Goal: Task Accomplishment & Management: Use online tool/utility

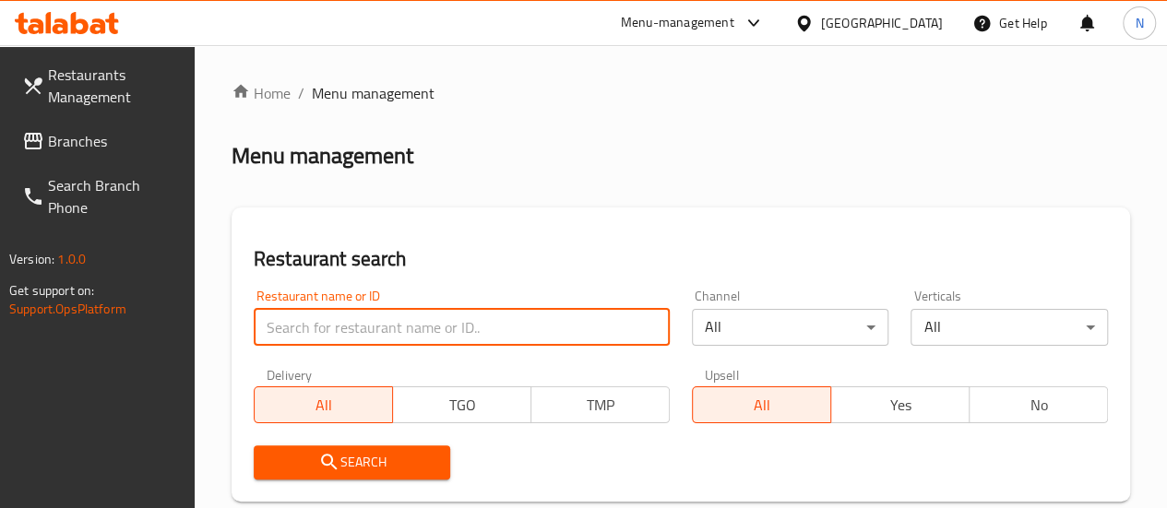
click at [362, 336] on input "search" at bounding box center [462, 327] width 416 height 37
click button "Search" at bounding box center [352, 463] width 197 height 34
type input "bombay chaat"
click button "Search" at bounding box center [352, 463] width 197 height 34
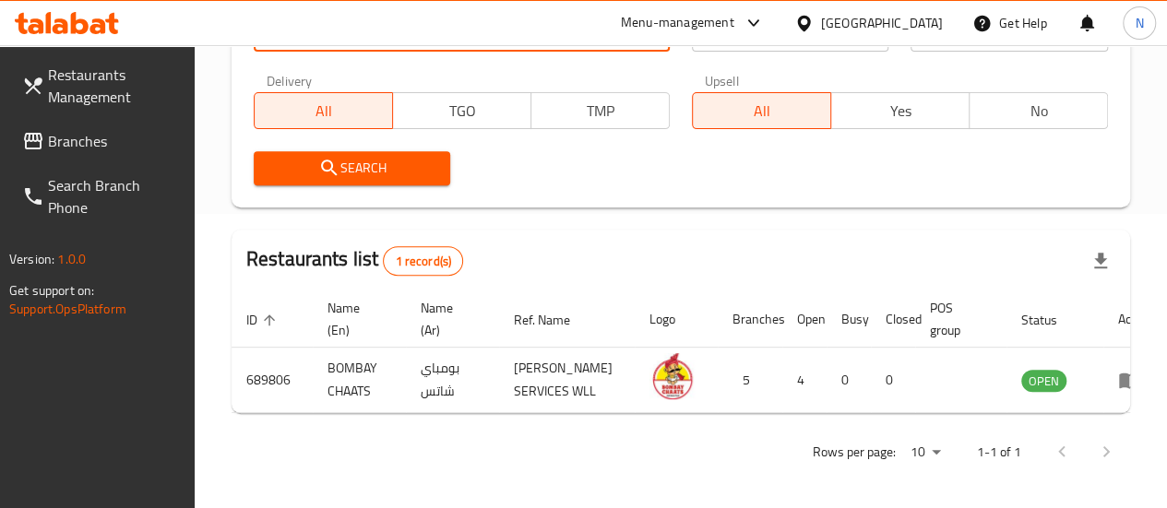
scroll to position [315, 0]
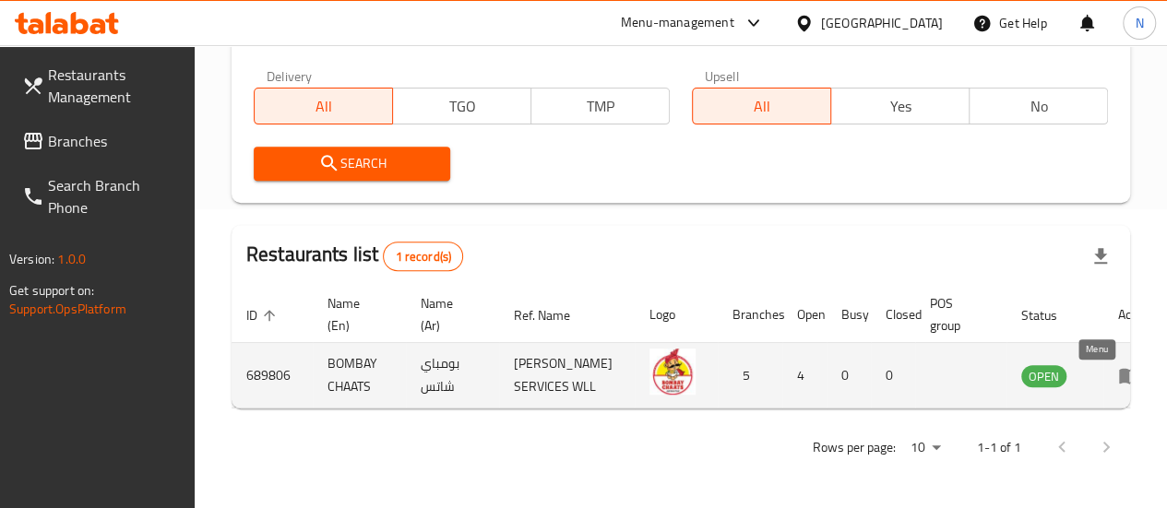
click at [1119, 369] on icon "enhanced table" at bounding box center [1129, 377] width 20 height 16
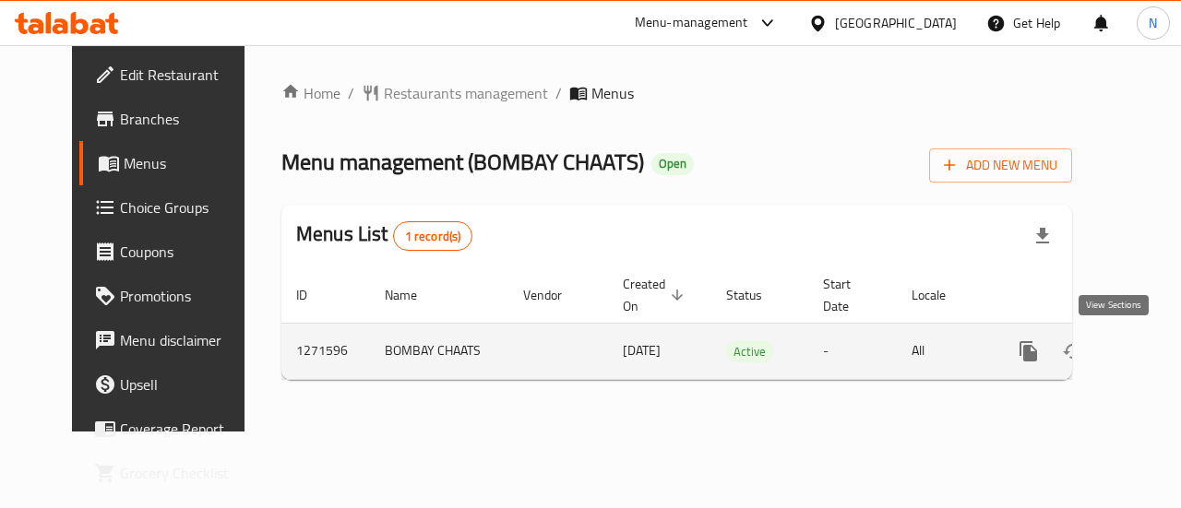
click at [1139, 352] on link "enhanced table" at bounding box center [1161, 351] width 44 height 44
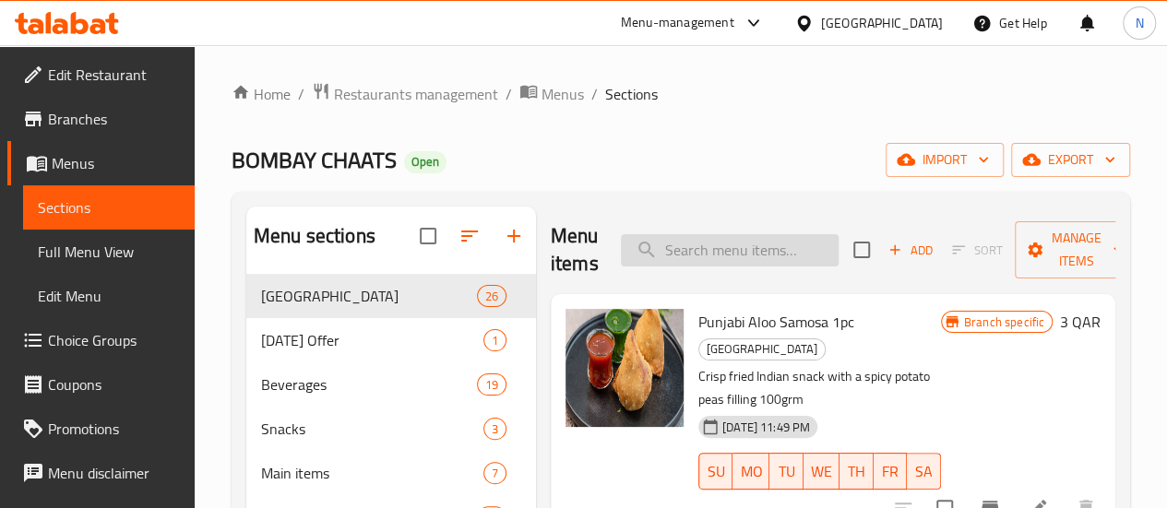
click at [673, 240] on input "search" at bounding box center [730, 250] width 218 height 32
click at [566, 86] on span "Menus" at bounding box center [562, 94] width 42 height 22
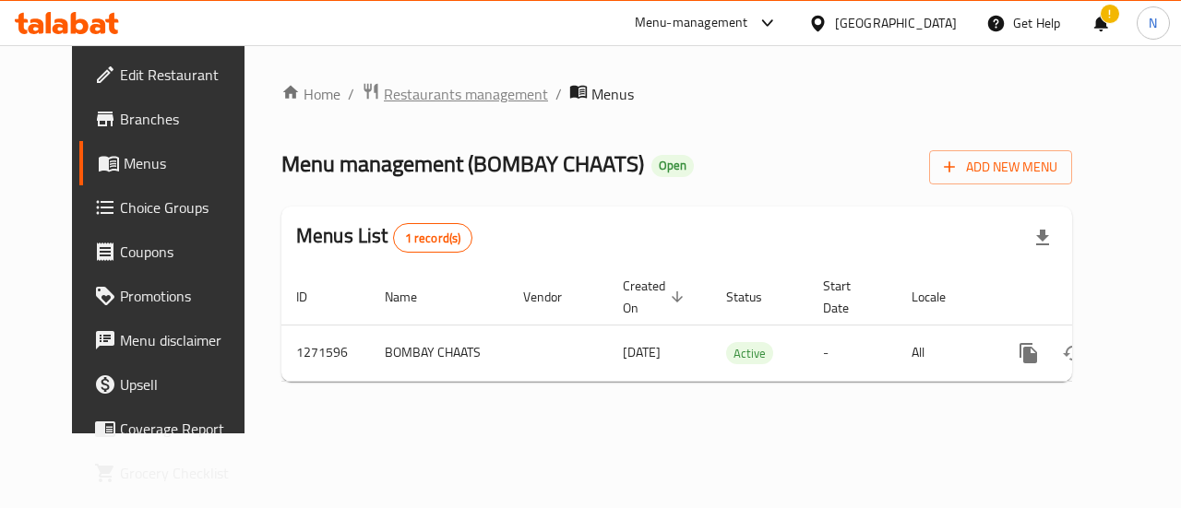
click at [404, 93] on span "Restaurants management" at bounding box center [466, 94] width 164 height 22
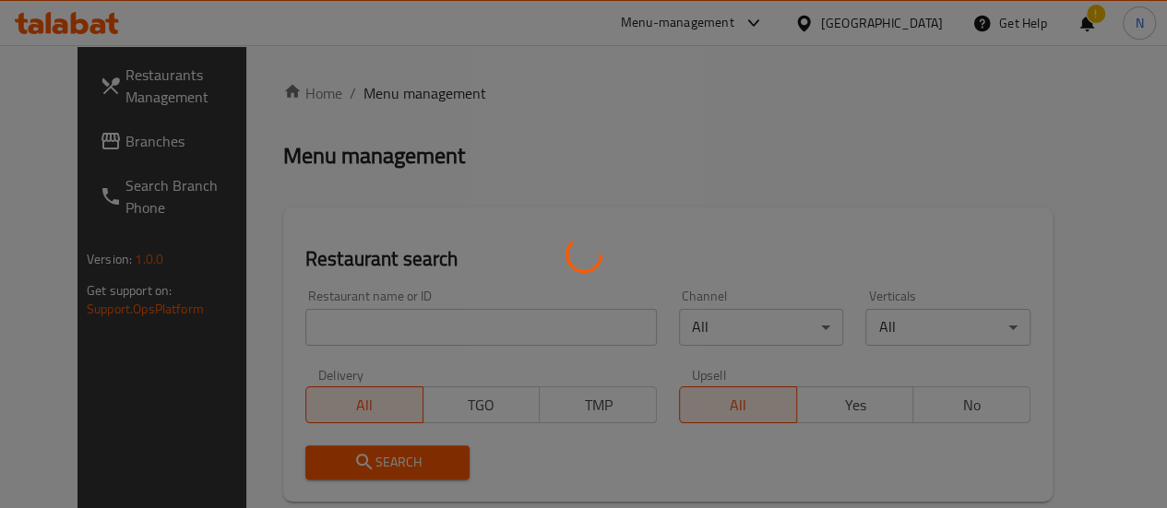
click at [340, 328] on div at bounding box center [583, 254] width 1167 height 508
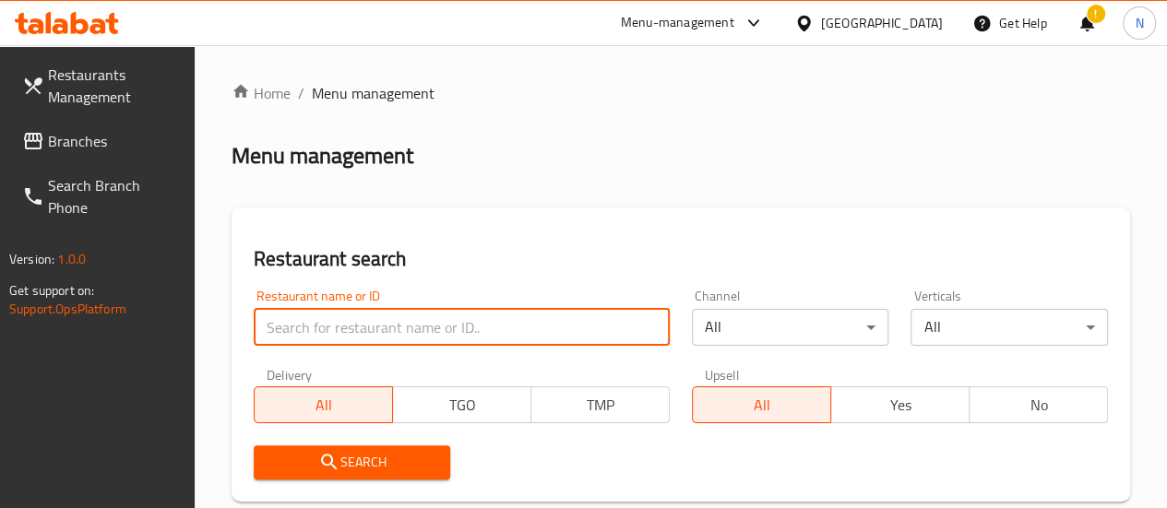
click at [340, 328] on input "search" at bounding box center [462, 327] width 416 height 37
click button "Search" at bounding box center [352, 463] width 197 height 34
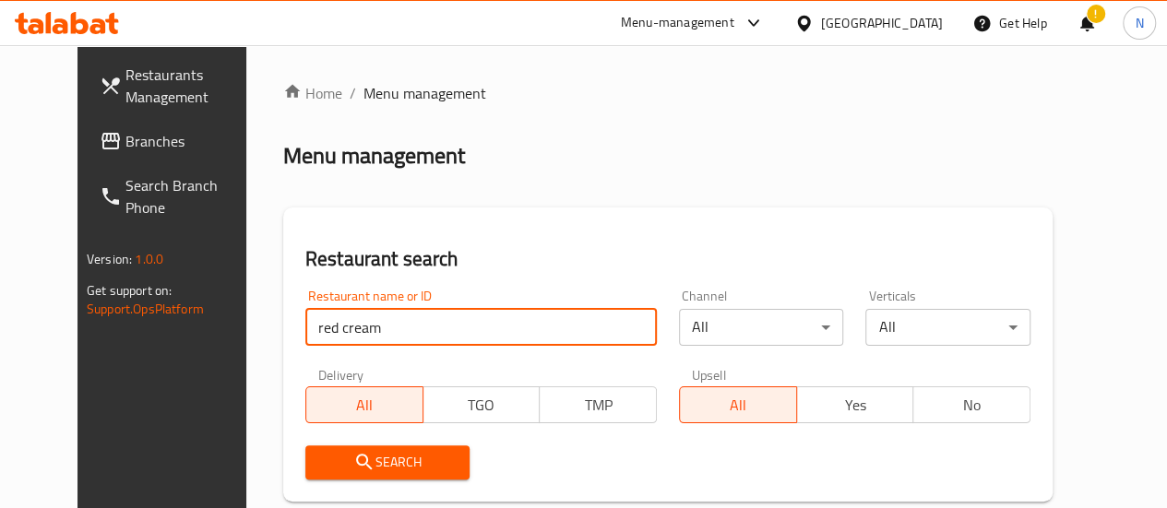
type input "red cream"
click button "Search" at bounding box center [387, 463] width 165 height 34
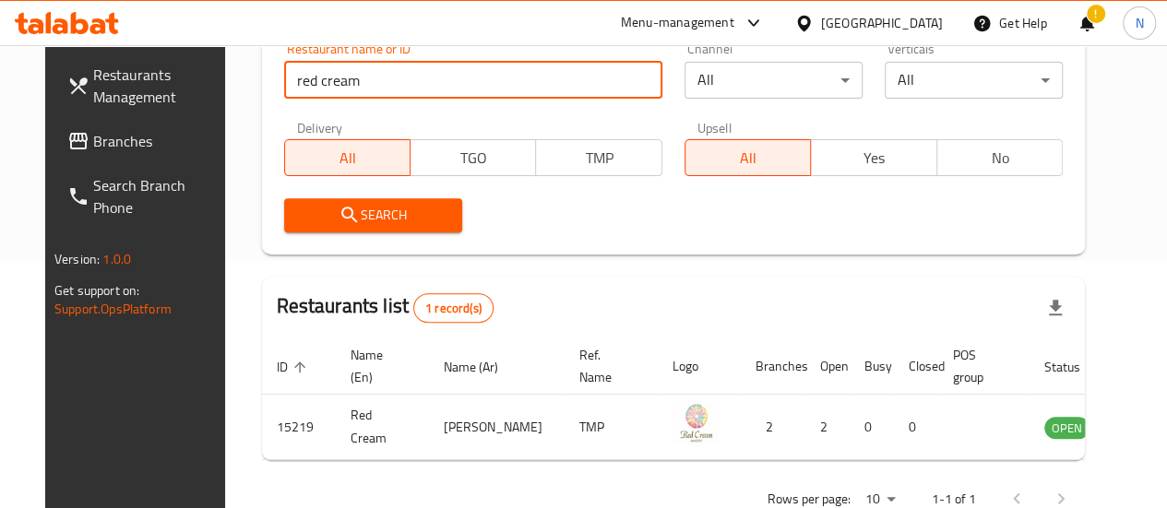
scroll to position [249, 0]
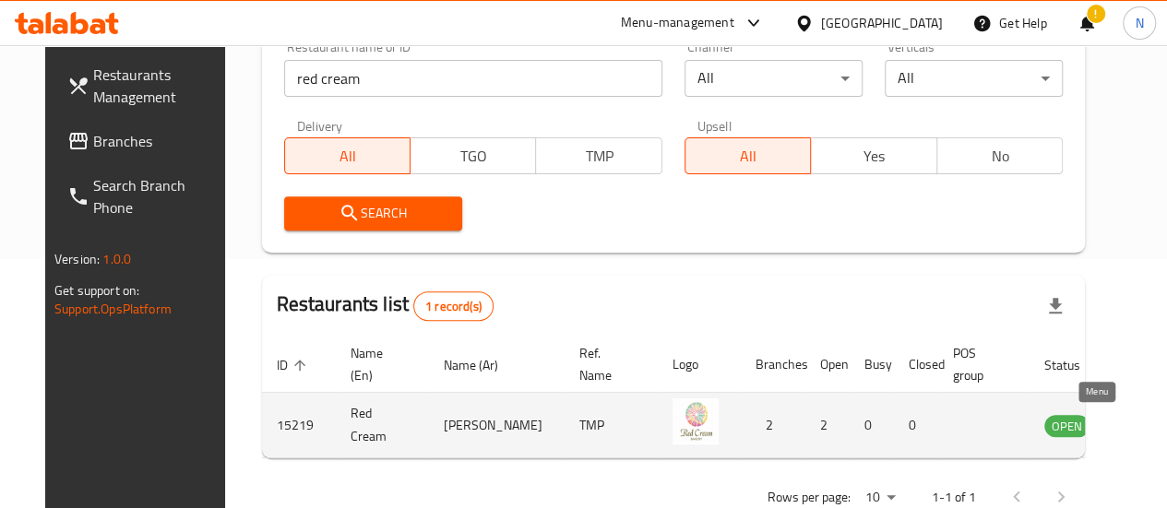
click at [1141, 416] on icon "enhanced table" at bounding box center [1152, 425] width 22 height 22
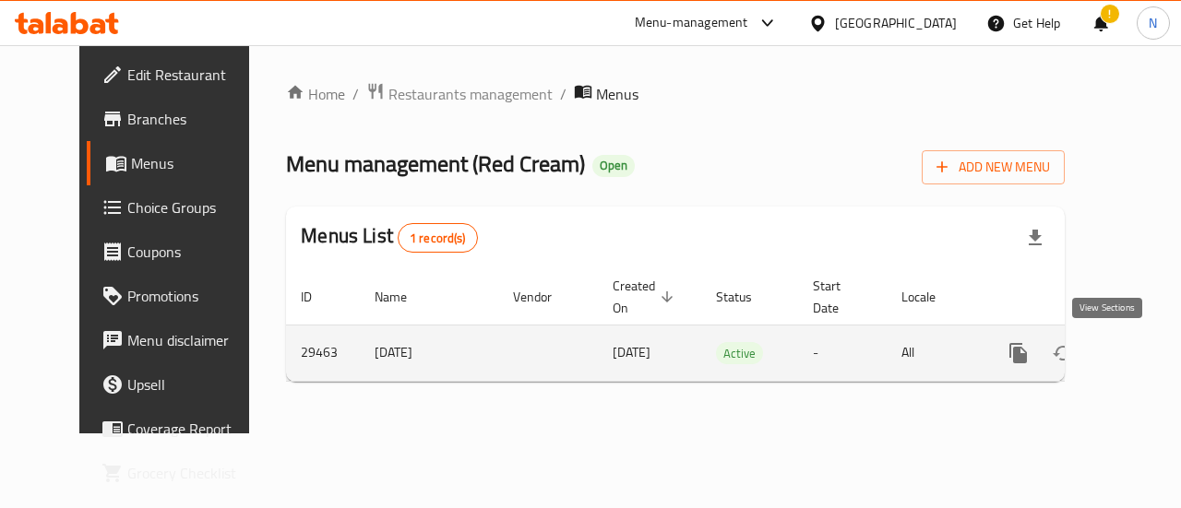
click at [1140, 353] on icon "enhanced table" at bounding box center [1151, 353] width 22 height 22
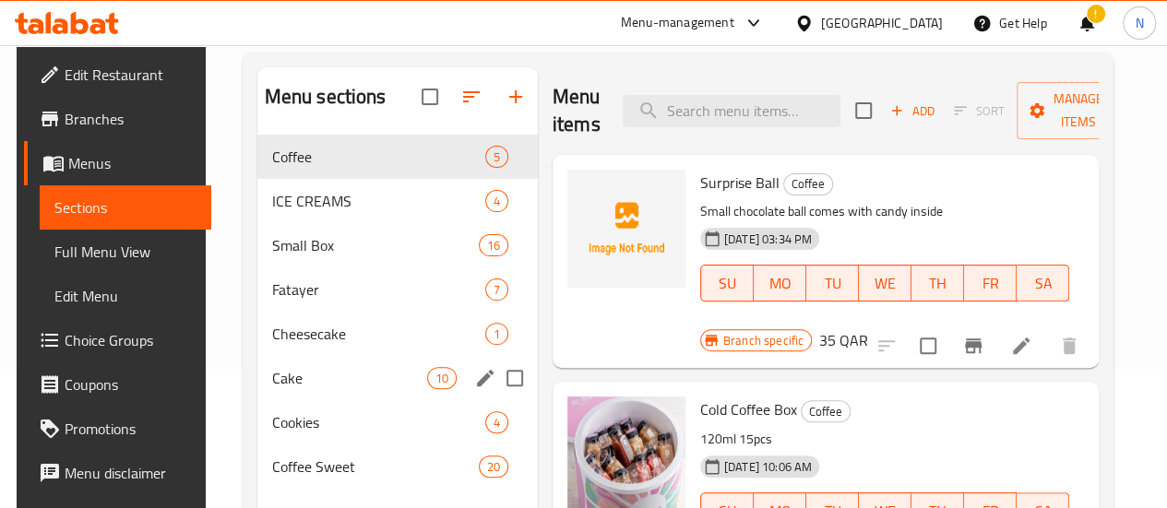
scroll to position [132, 0]
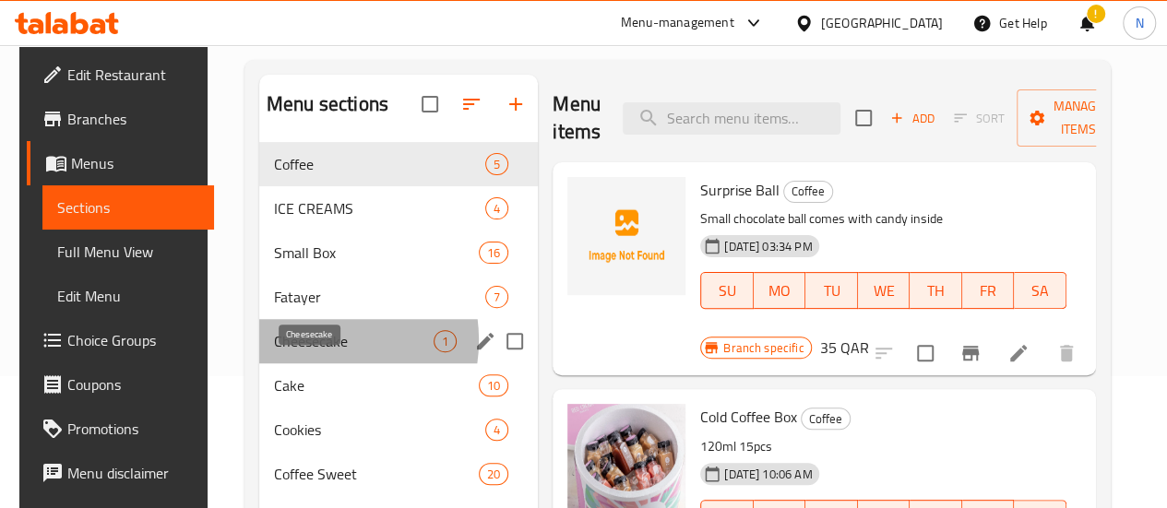
click at [297, 352] on span "Cheesecake" at bounding box center [354, 341] width 160 height 22
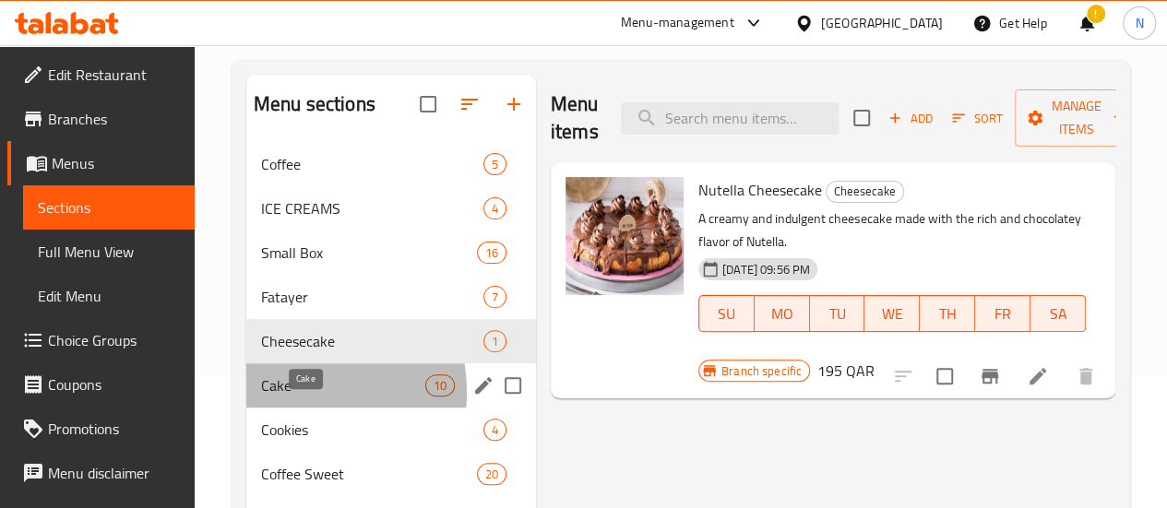
click at [291, 397] on span "Cake" at bounding box center [343, 386] width 164 height 22
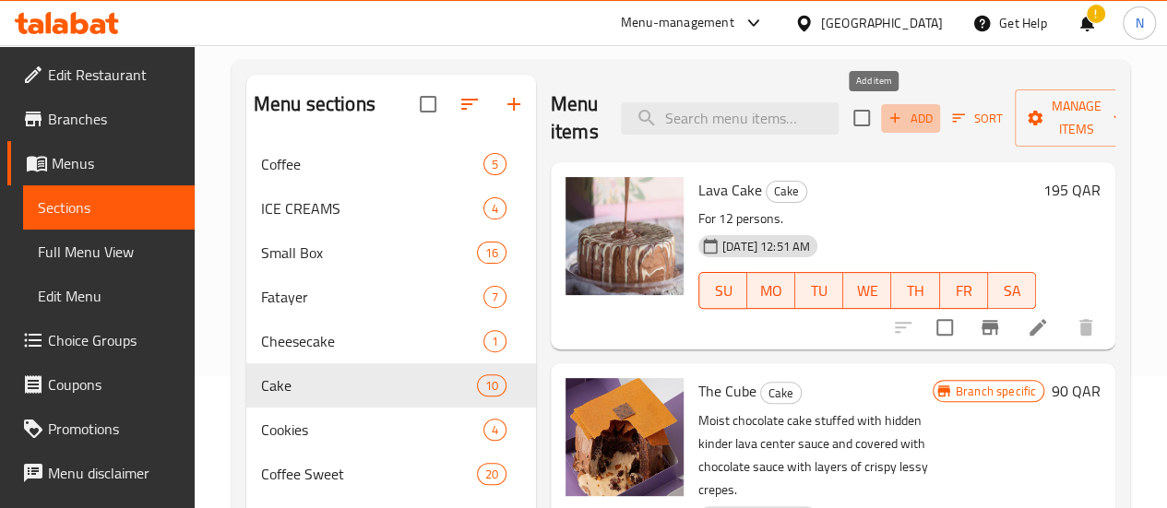
click at [886, 115] on span "Add" at bounding box center [911, 118] width 50 height 21
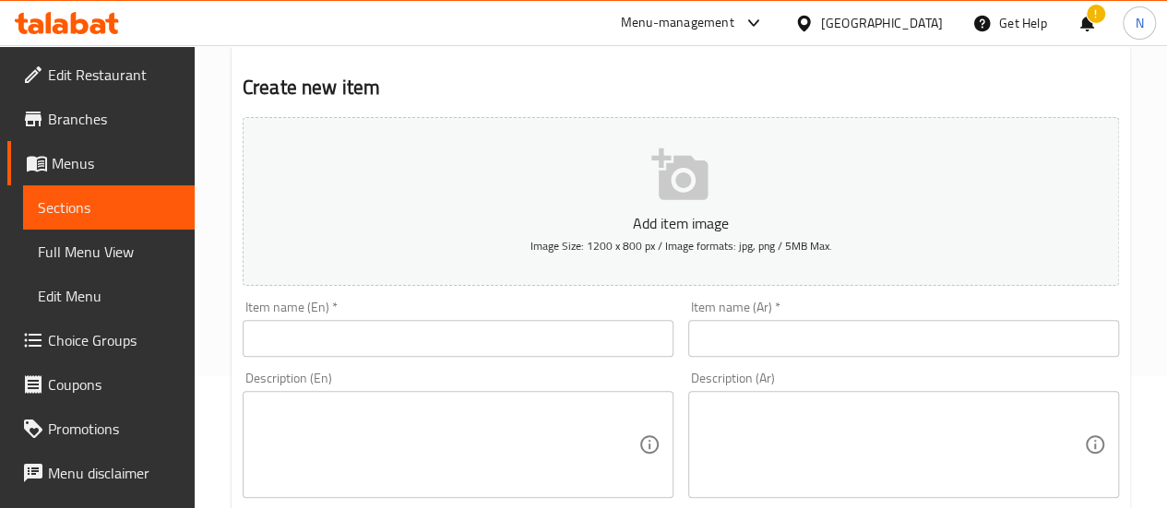
click at [493, 348] on input "text" at bounding box center [458, 338] width 431 height 37
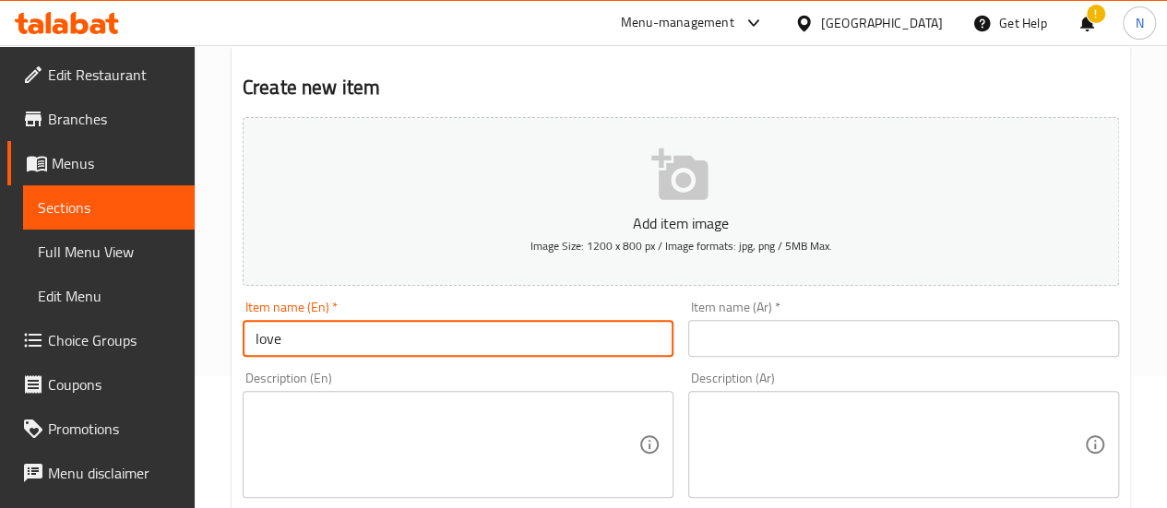
type input "love"
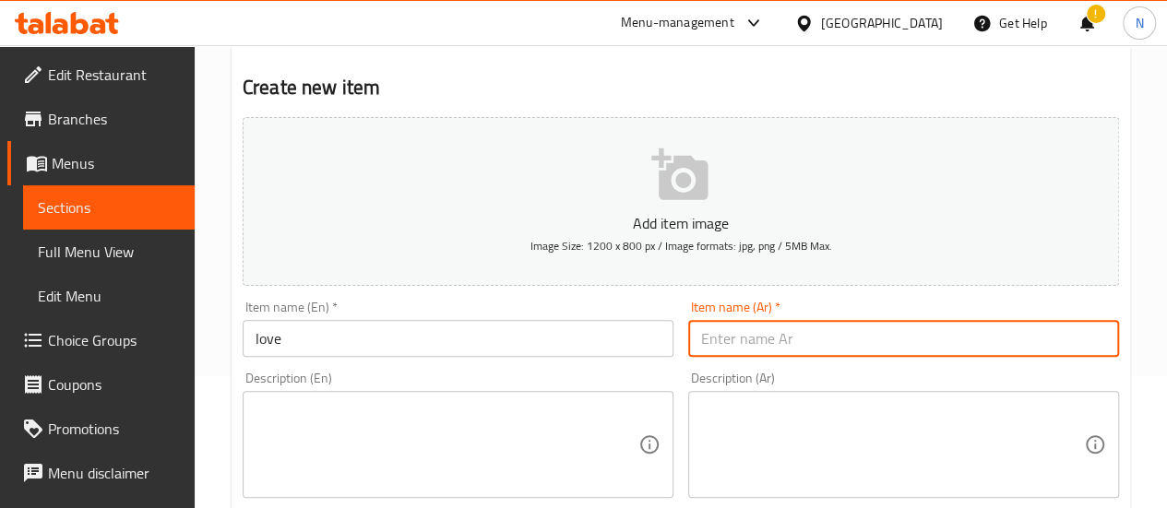
click at [773, 332] on input "text" at bounding box center [903, 338] width 431 height 37
paste input "لدغات الحب"
type input "لدغات الحب"
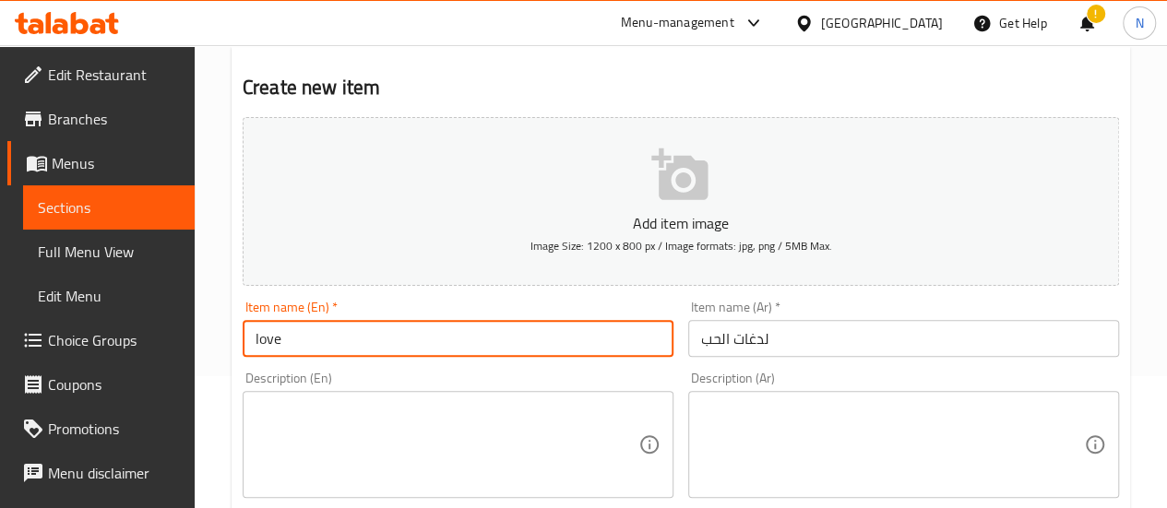
click at [463, 334] on input "love" at bounding box center [458, 338] width 431 height 37
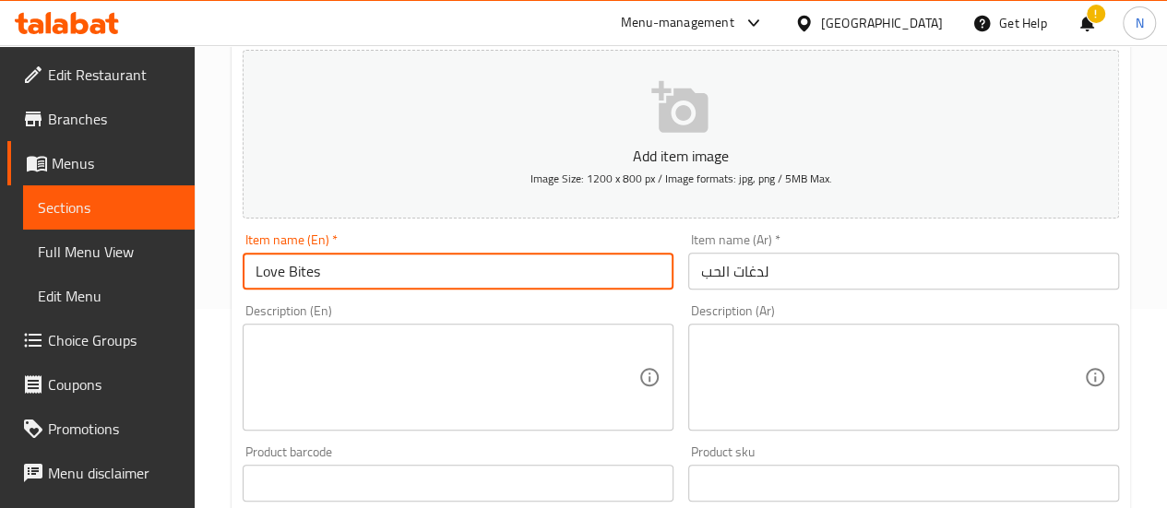
scroll to position [204, 0]
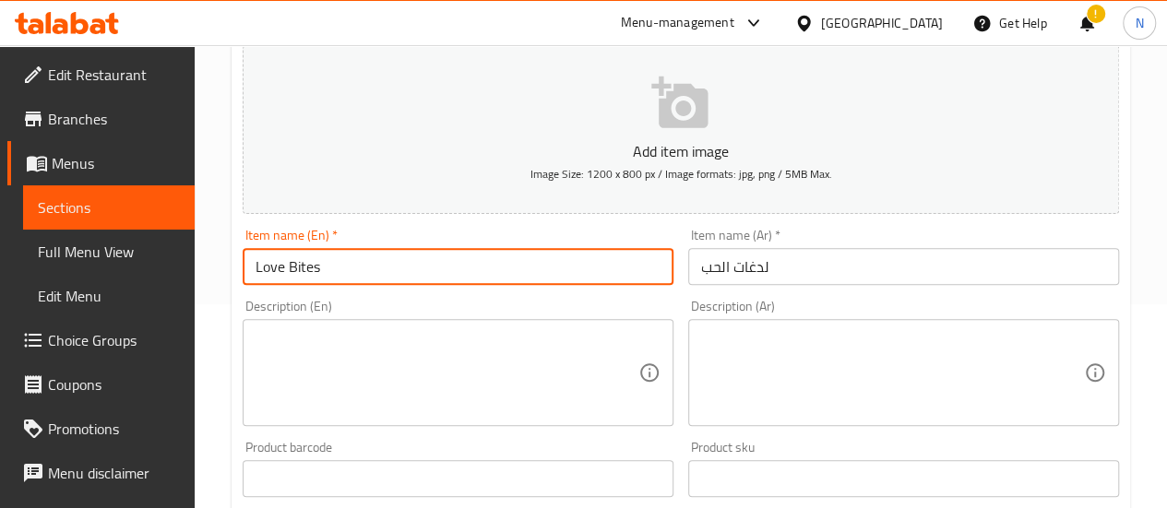
type input "Love Bites"
click at [448, 372] on textarea at bounding box center [447, 373] width 383 height 88
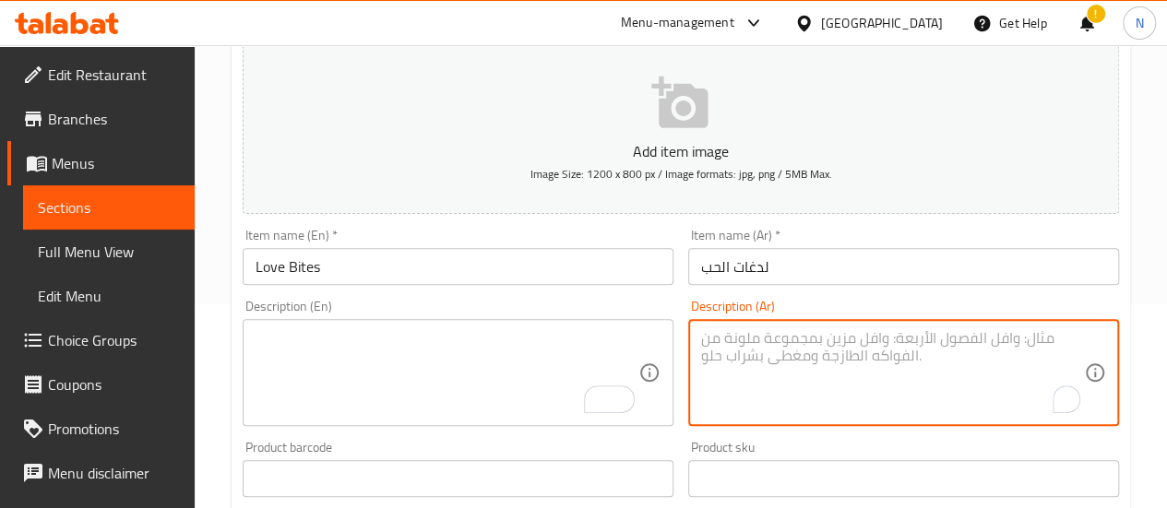
click at [795, 339] on textarea "To enrich screen reader interactions, please activate Accessibility in Grammarl…" at bounding box center [892, 373] width 383 height 88
paste textarea "طبقات بسكويت شهية ولذيذة. كراميل، كريمة غنية بالشوكولاتة، [GEOGRAPHIC_DATA] بحل…"
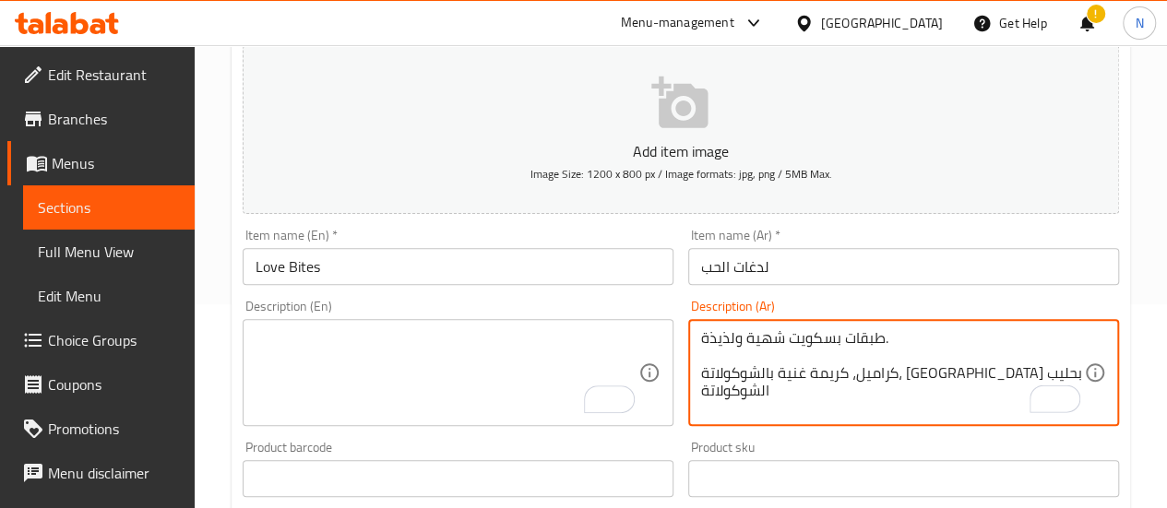
type textarea "طبقات بسكويت شهية ولذيذة. كراميل، كريمة غنية بالشوكولاتة، [GEOGRAPHIC_DATA] بحل…"
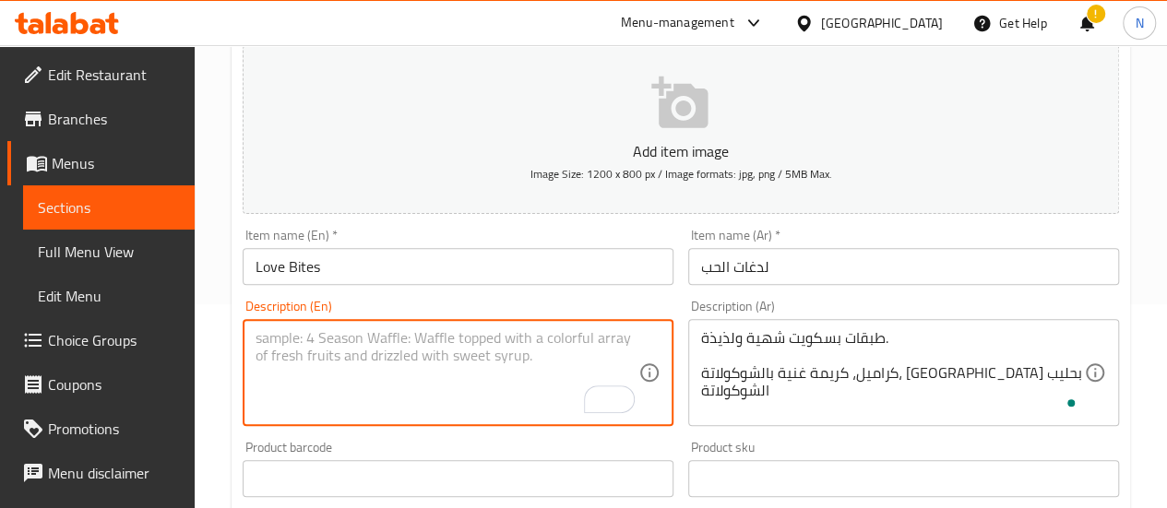
click at [496, 363] on textarea "To enrich screen reader interactions, please activate Accessibility in Grammarl…" at bounding box center [447, 373] width 383 height 88
paste textarea "Heavenly delicious layers of biscuits . Carmel, chocolate rich cream , and topp…"
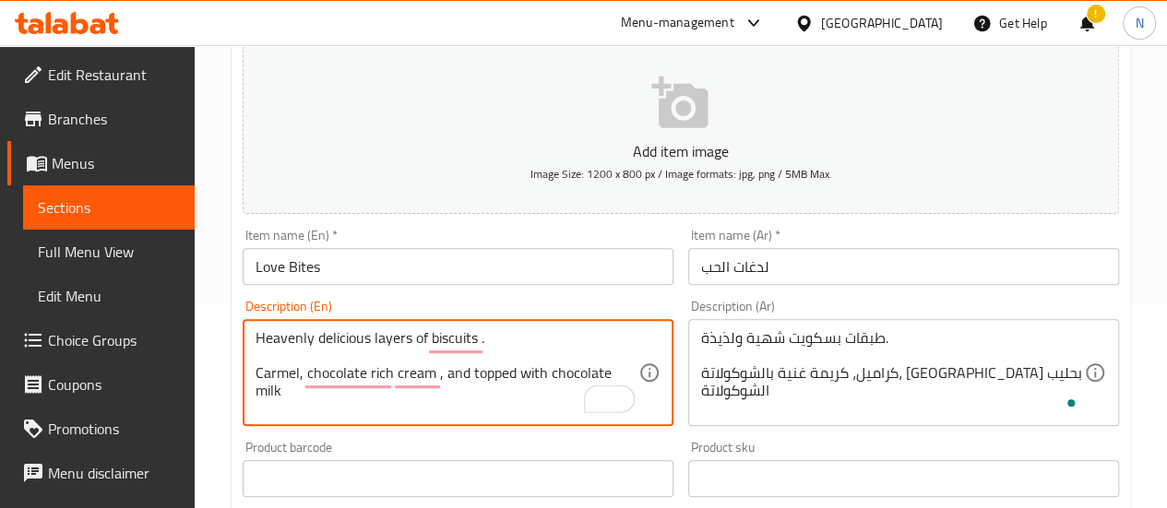
scroll to position [371, 0]
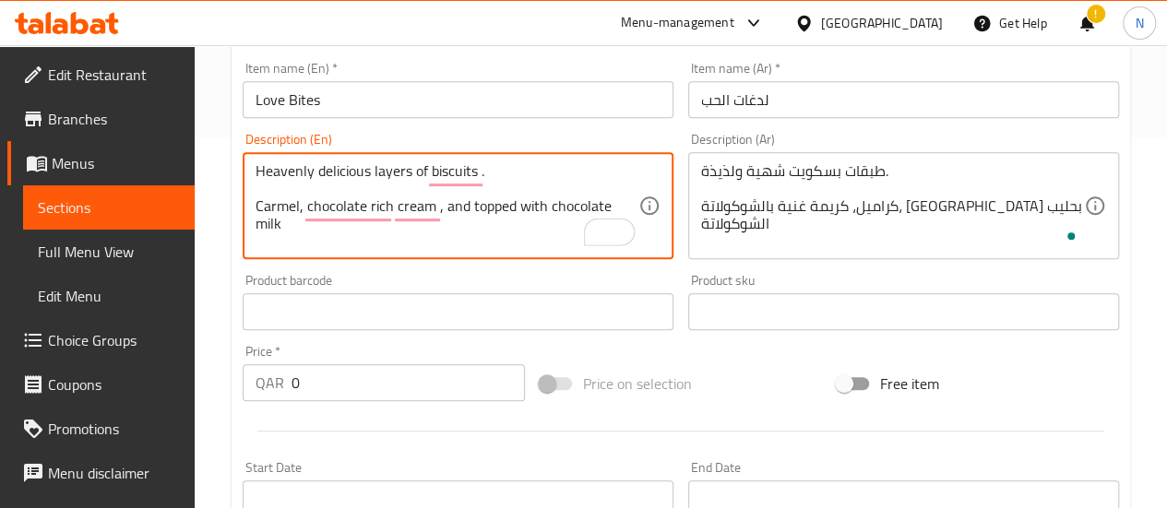
type textarea "Heavenly delicious layers of biscuits . Carmel, chocolate rich cream , and topp…"
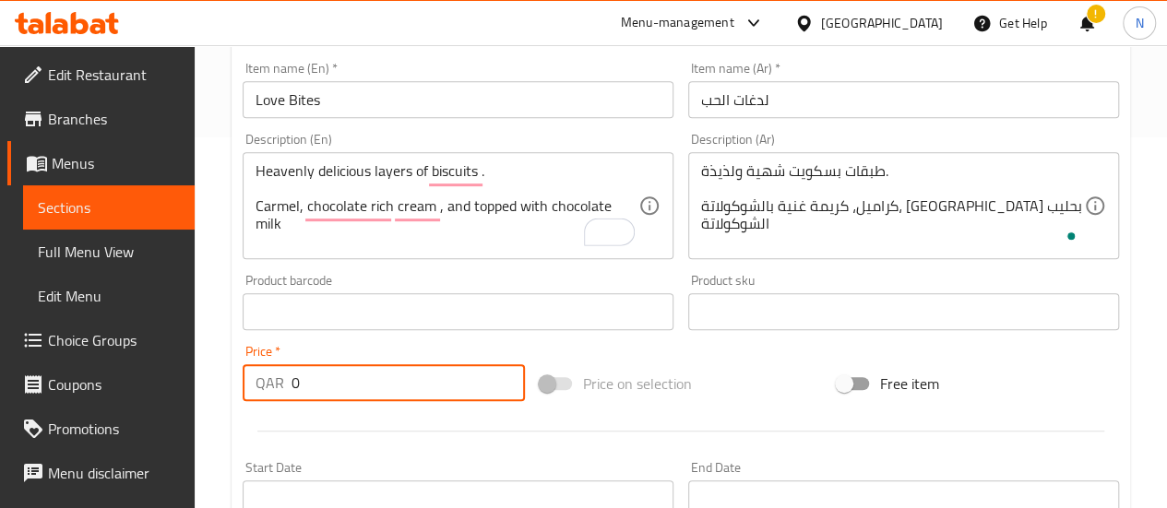
click at [366, 364] on input "0" at bounding box center [407, 382] width 233 height 37
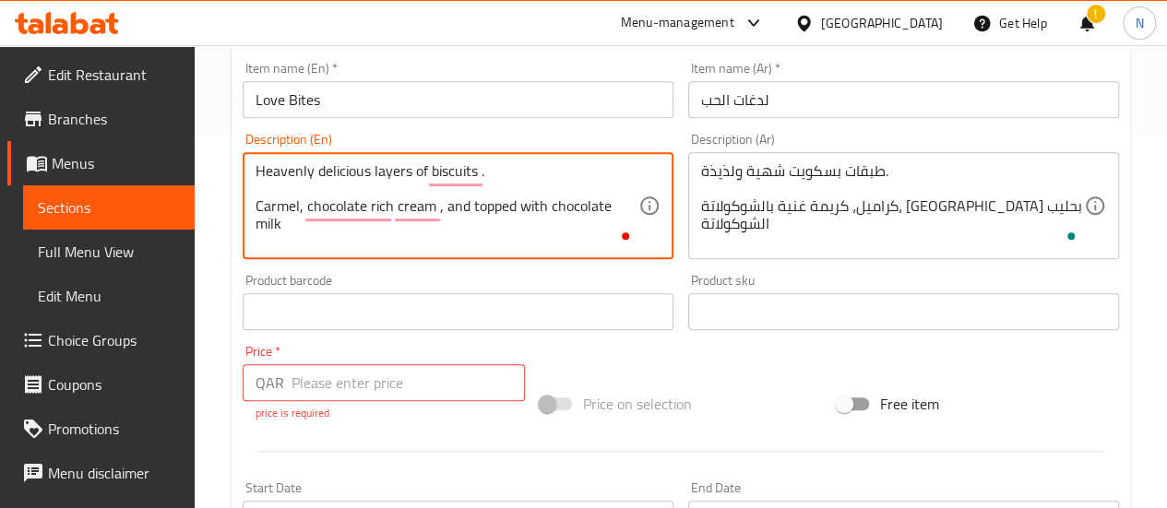
click at [262, 235] on textarea "Heavenly delicious layers of biscuits . Carmel, chocolate rich cream , and topp…" at bounding box center [447, 206] width 383 height 88
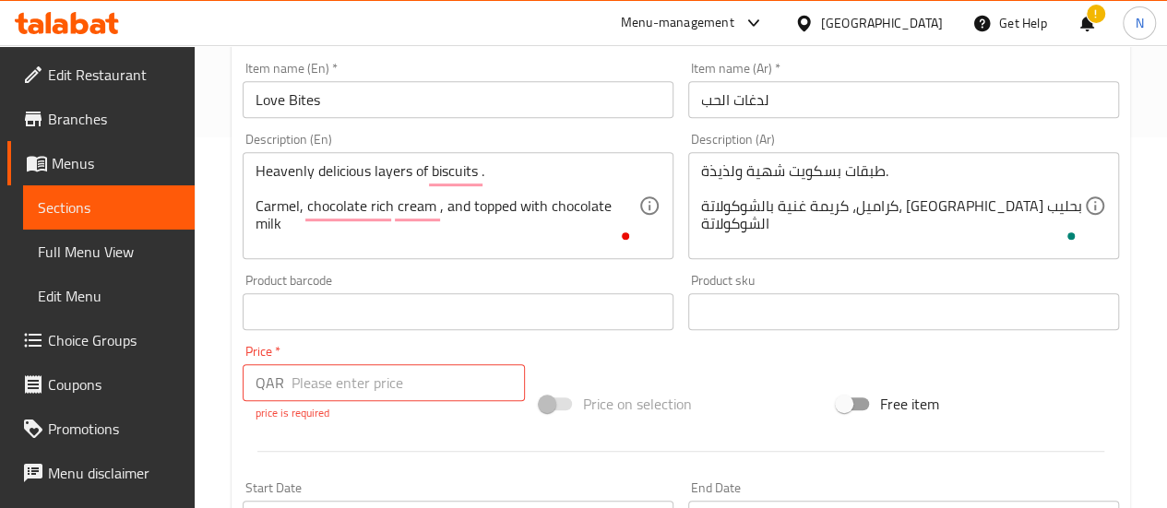
click at [255, 208] on div "Heavenly delicious layers of biscuits . Carmel, chocolate rich cream , and topp…" at bounding box center [458, 205] width 431 height 107
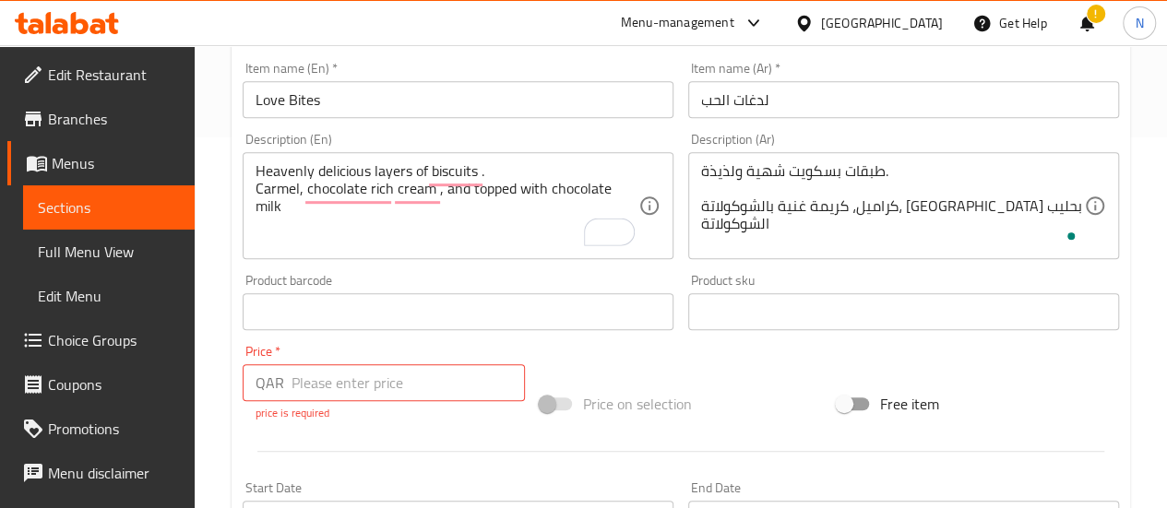
click at [647, 187] on div "Heavenly delicious layers of biscuits . Carmel, chocolate rich cream , and topp…" at bounding box center [458, 205] width 431 height 107
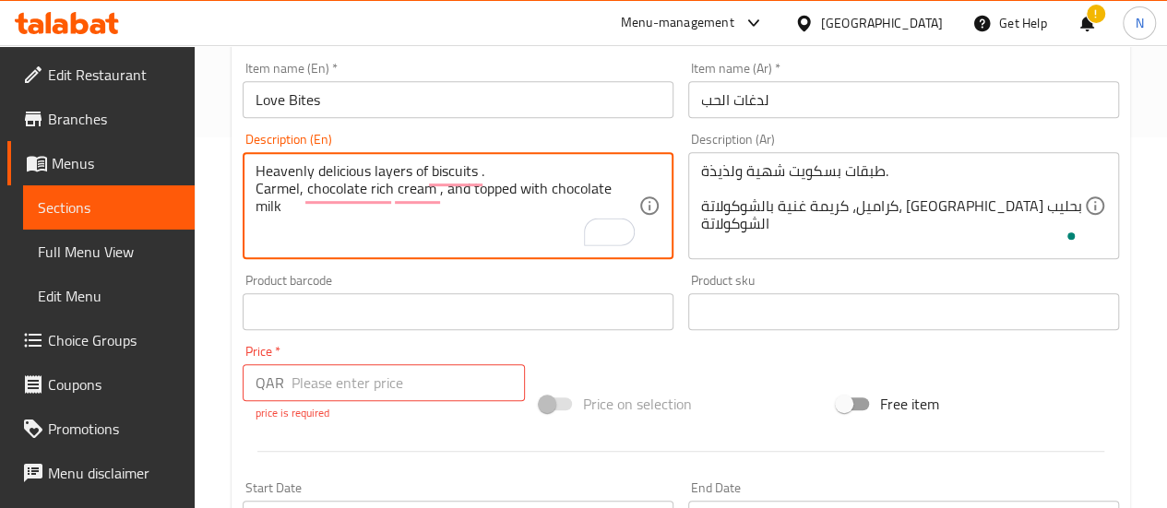
click at [634, 182] on textarea "Heavenly delicious layers of biscuits . Carmel, chocolate rich cream , and topp…" at bounding box center [447, 206] width 383 height 88
paste textarea "48 pcs"
type textarea "Heavenly delicious layers of biscuits . Carmel, chocolate rich cream , and topp…"
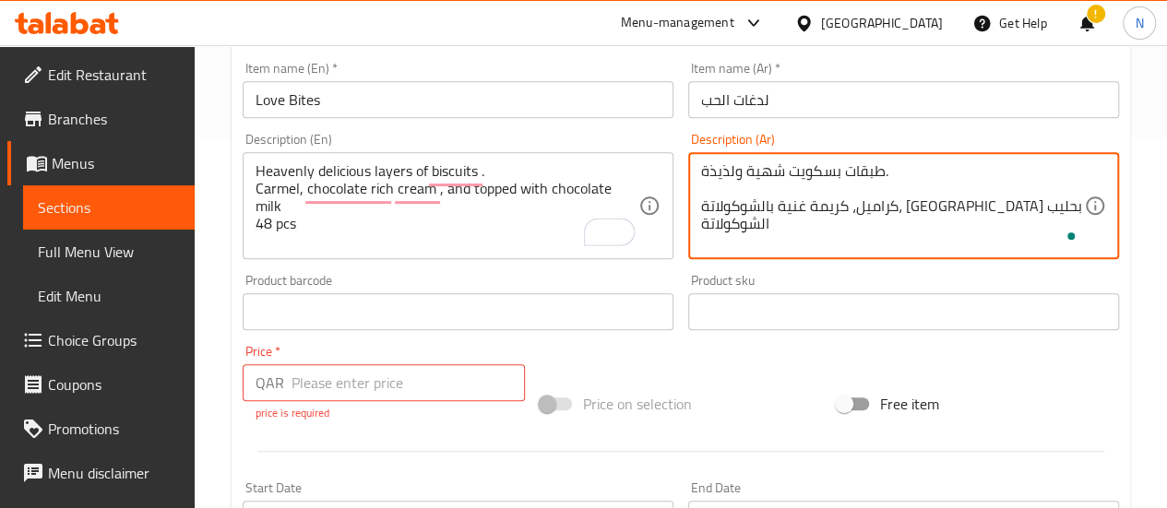
paste textarea "48 pcs"
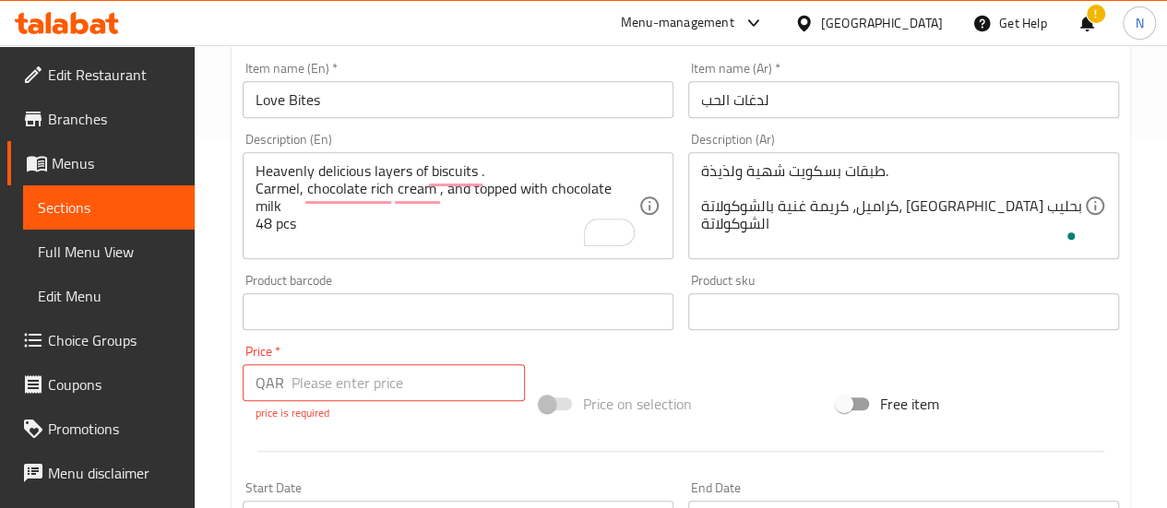
click at [699, 210] on div "طبقات بسكويت شهية ولذيذة. كراميل، كريمة غنية بالشوكولاتة، [GEOGRAPHIC_DATA] بحل…" at bounding box center [903, 205] width 431 height 107
click at [699, 208] on div "طبقات بسكويت شهية ولذيذة. كراميل، كريمة غنية بالشوكولاتة، [GEOGRAPHIC_DATA] بحل…" at bounding box center [903, 205] width 431 height 107
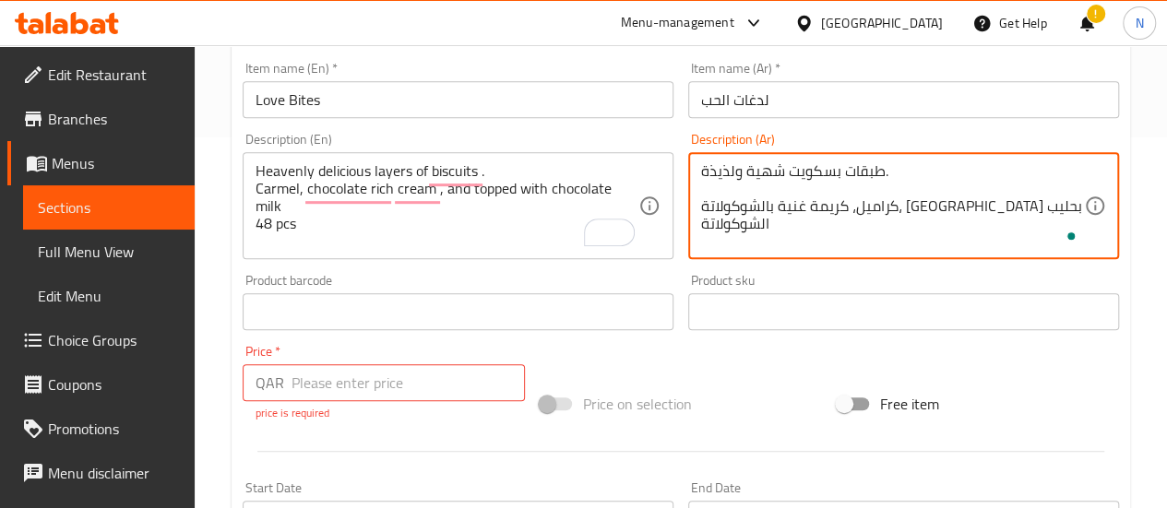
click at [703, 208] on textarea "طبقات بسكويت شهية ولذيذة. كراميل، كريمة غنية بالشوكولاتة، [GEOGRAPHIC_DATA] بحل…" at bounding box center [892, 206] width 383 height 88
paste textarea "48 pcs"
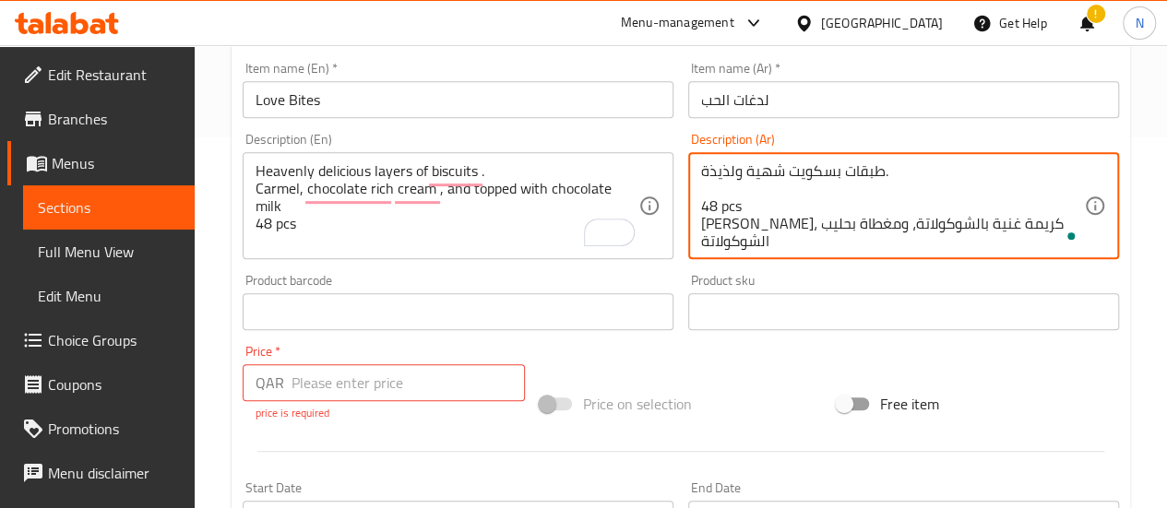
type textarea "طبقات بسكويت شهية ولذيذة. 48 pcs [PERSON_NAME]، كريمة غنية بالشوكولاتة، ومغطاة …"
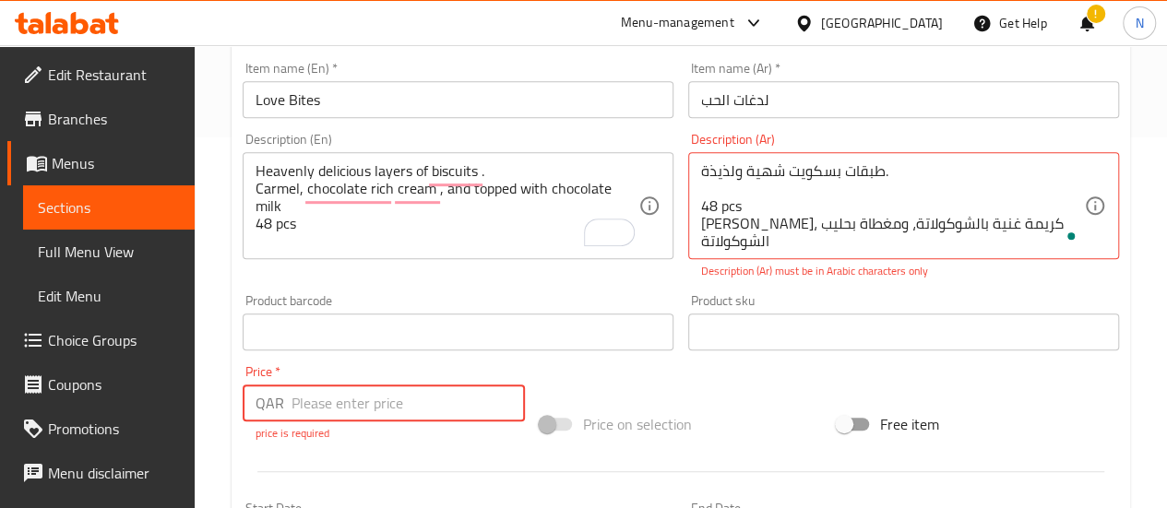
click at [362, 375] on div "Price   * QAR Price * price is required" at bounding box center [384, 403] width 282 height 77
type input "160"
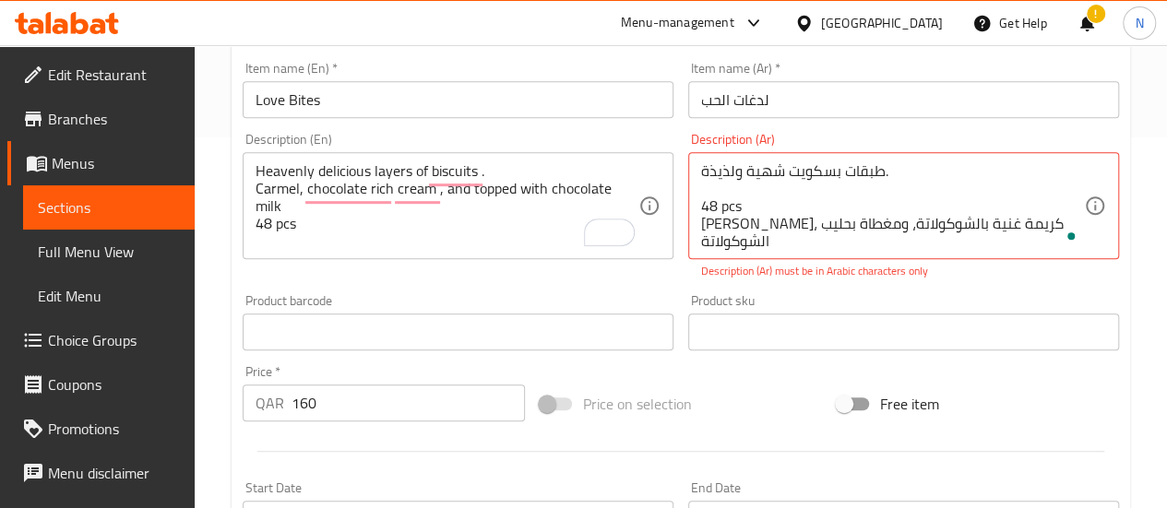
click at [729, 426] on div "Price on selection" at bounding box center [680, 404] width 297 height 50
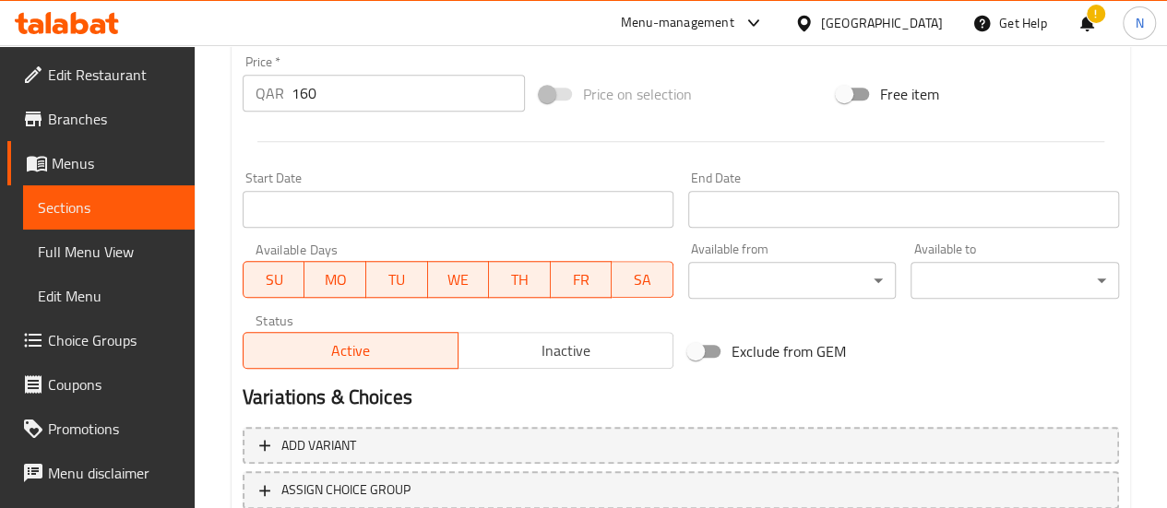
scroll to position [814, 0]
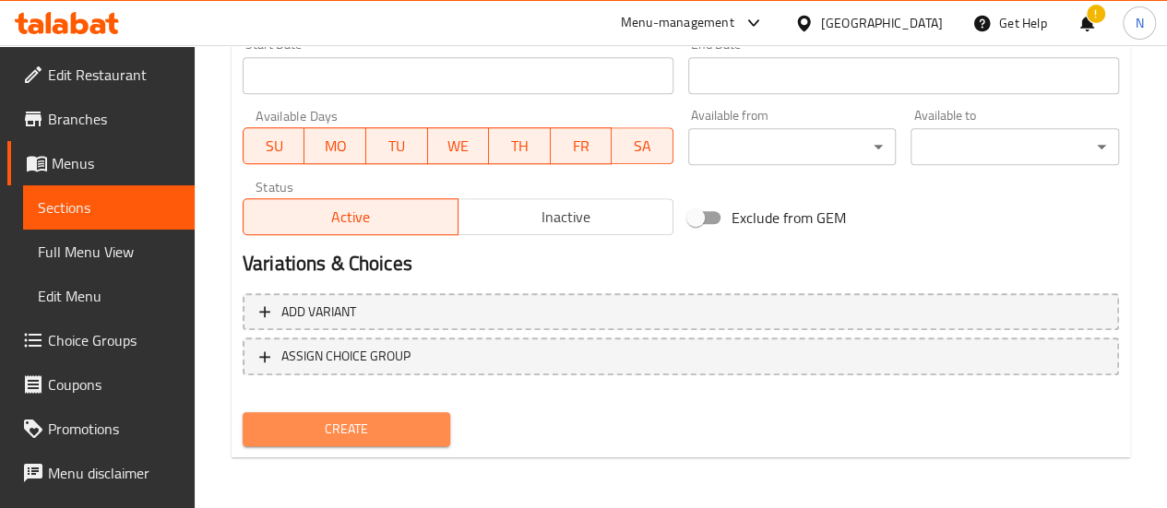
click at [386, 434] on span "Create" at bounding box center [346, 429] width 179 height 23
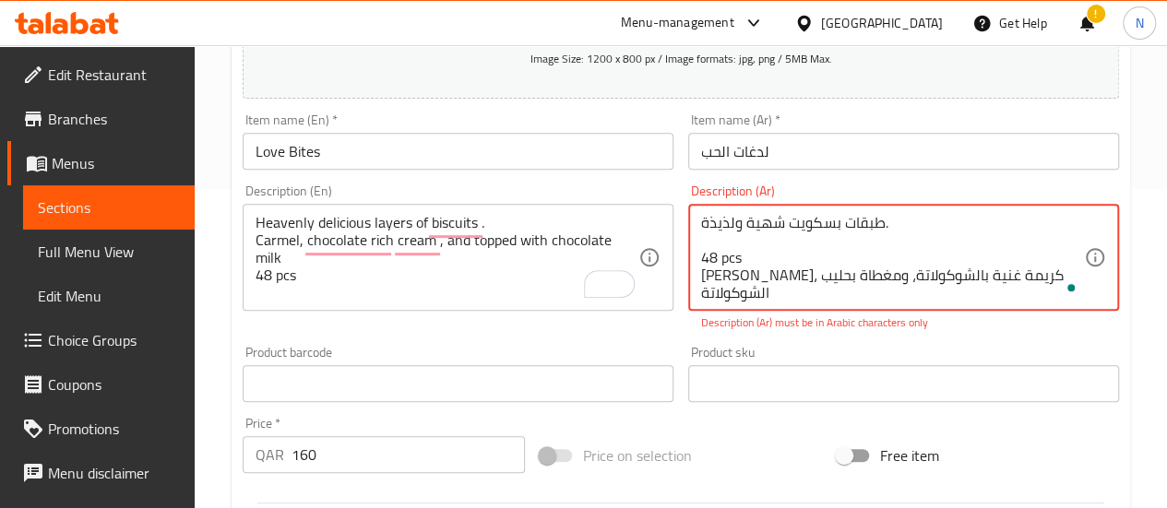
scroll to position [320, 0]
drag, startPoint x: 742, startPoint y: 254, endPoint x: 698, endPoint y: 260, distance: 43.8
click at [698, 260] on div "طبقات بسكويت شهية ولذيذة. 48 pcs [PERSON_NAME]، كريمة غنية بالشوكولاتة، ومغطاة …" at bounding box center [903, 256] width 431 height 107
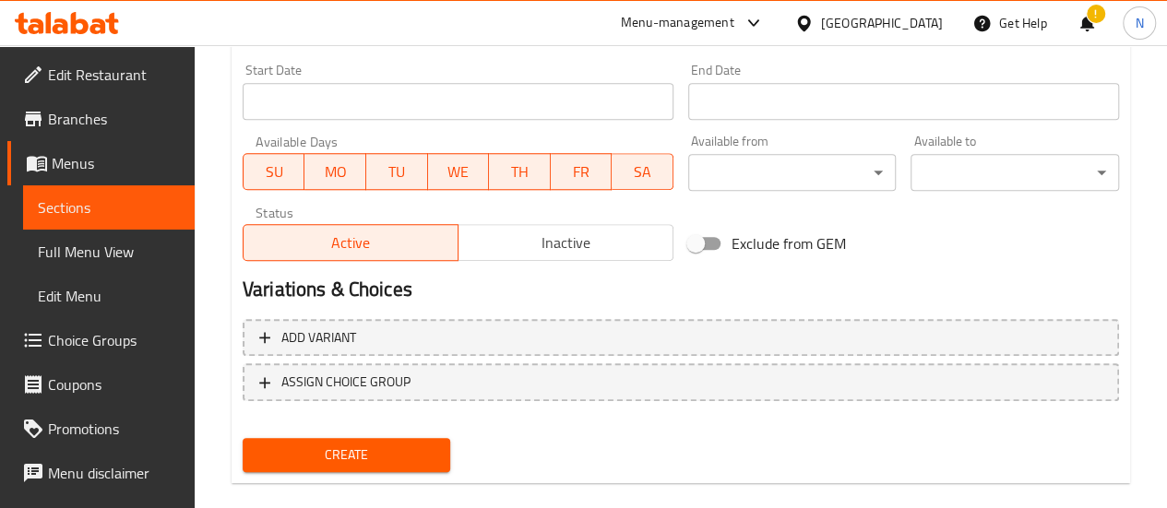
scroll to position [794, 0]
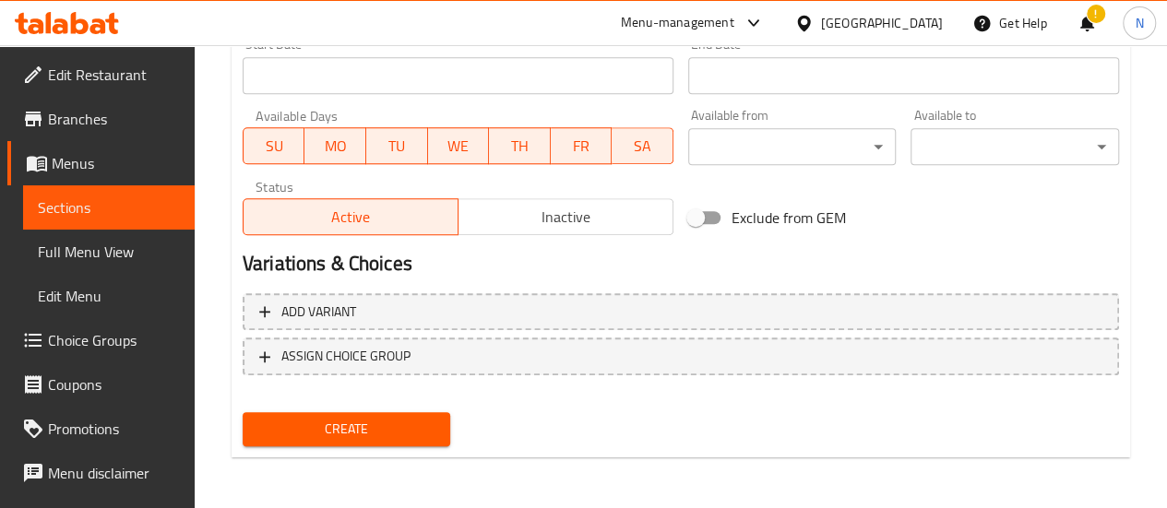
type textarea "طبقات بسكويت شهية ولذيذة. كراميل، كريمة غنية بالشوكولاتة، [GEOGRAPHIC_DATA] بحل…"
click at [358, 433] on span "Create" at bounding box center [346, 429] width 179 height 23
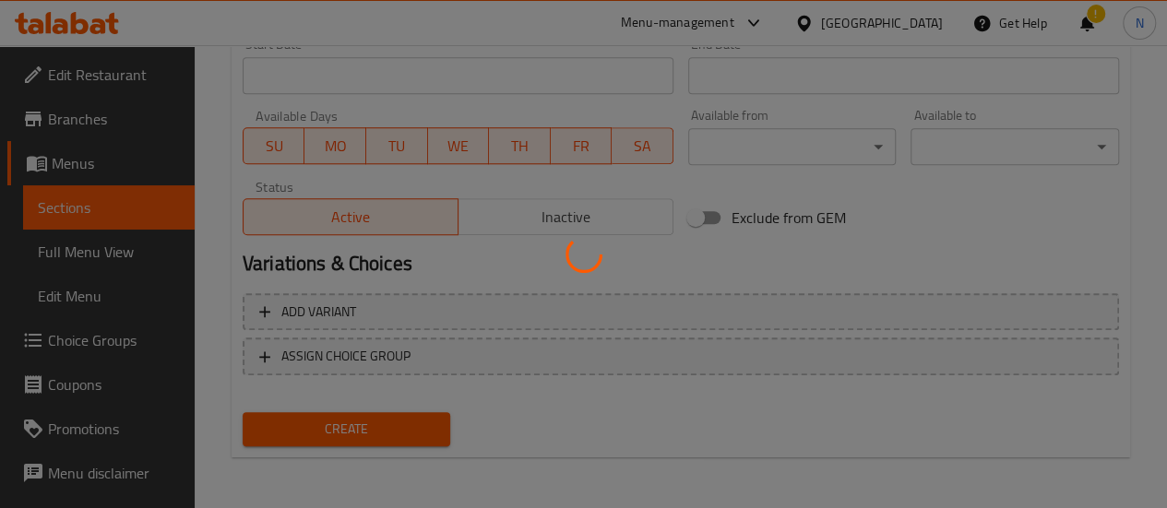
type input "0"
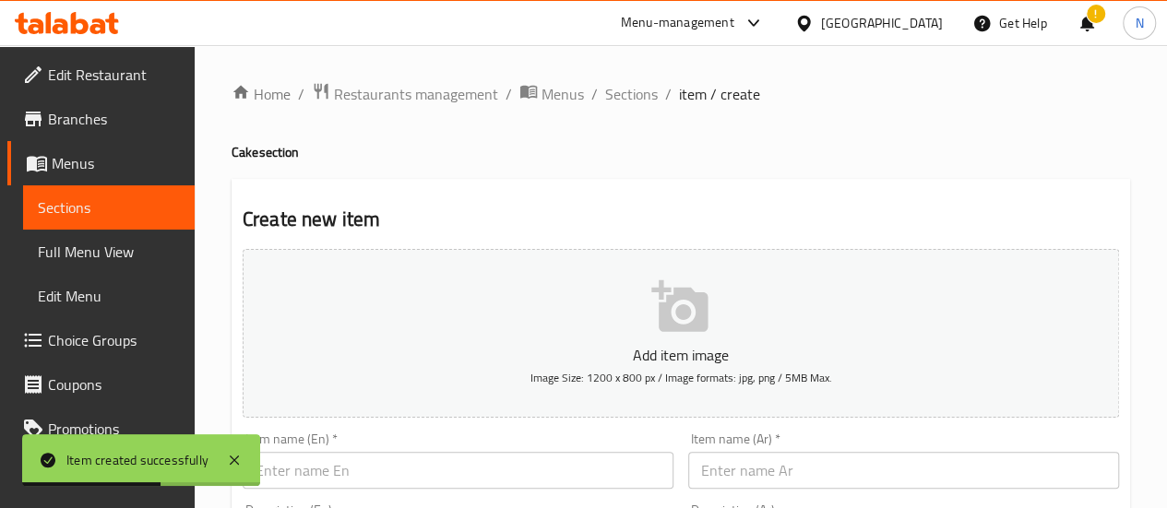
scroll to position [2, 0]
click at [622, 101] on span "Sections" at bounding box center [631, 92] width 53 height 22
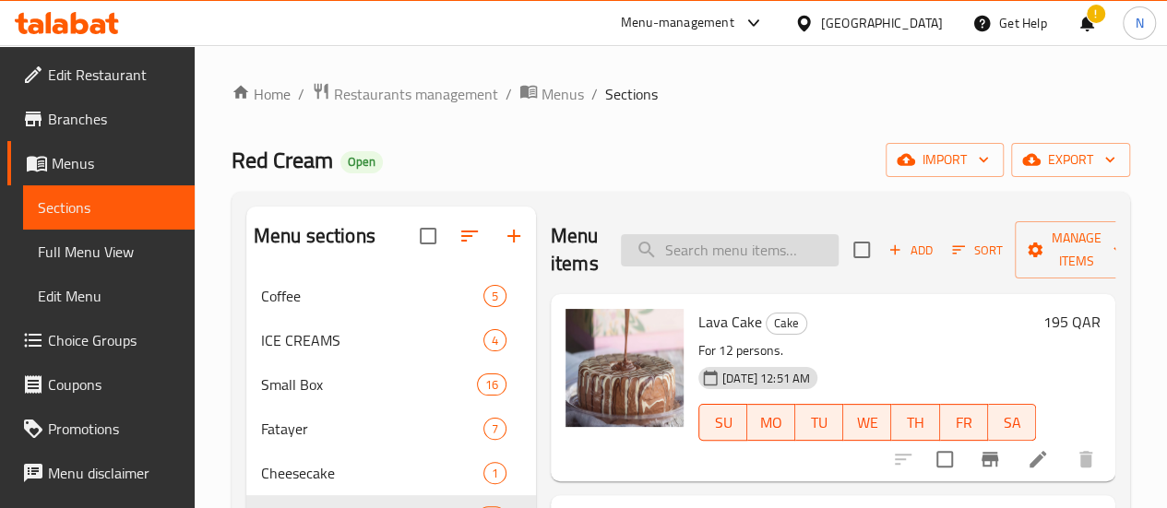
click at [681, 252] on input "search" at bounding box center [730, 250] width 218 height 32
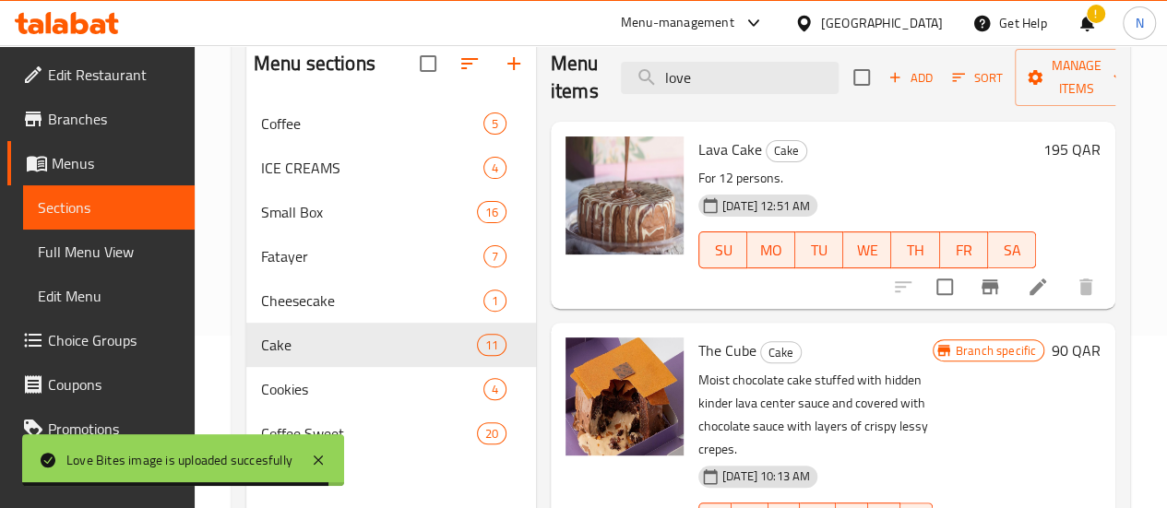
scroll to position [172, 0]
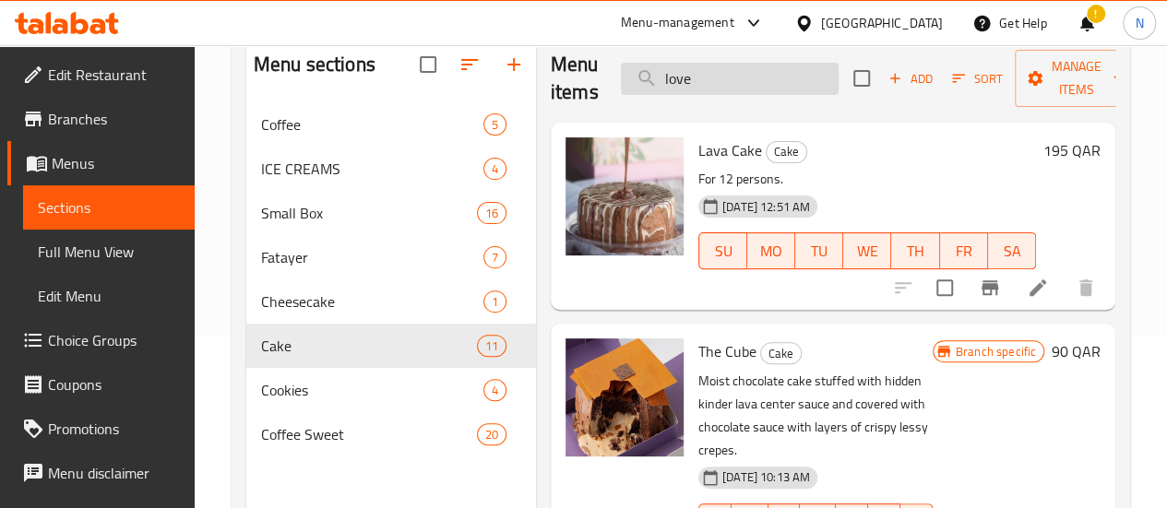
click at [692, 69] on input "love" at bounding box center [730, 79] width 218 height 32
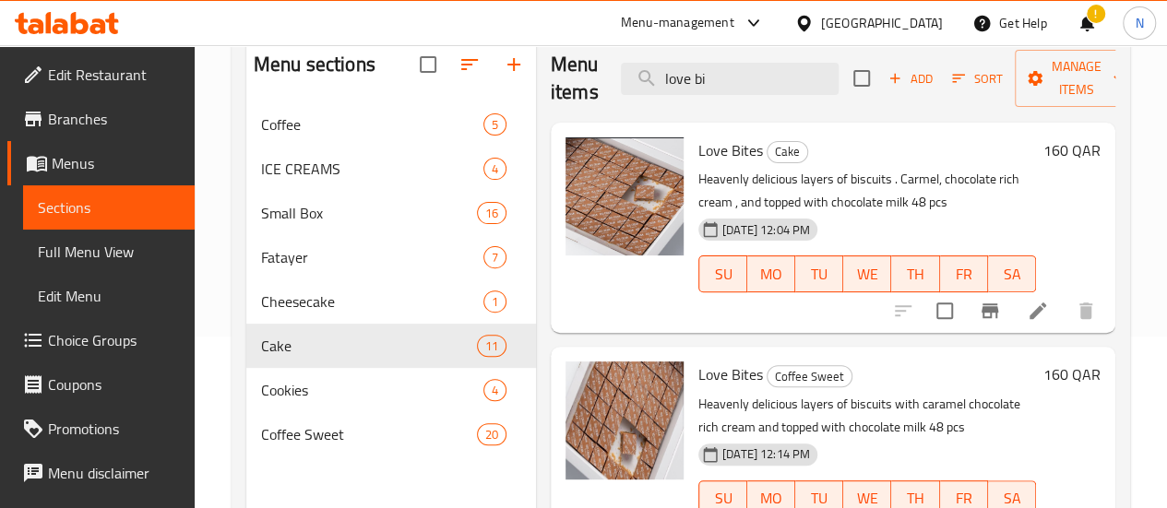
scroll to position [14, 0]
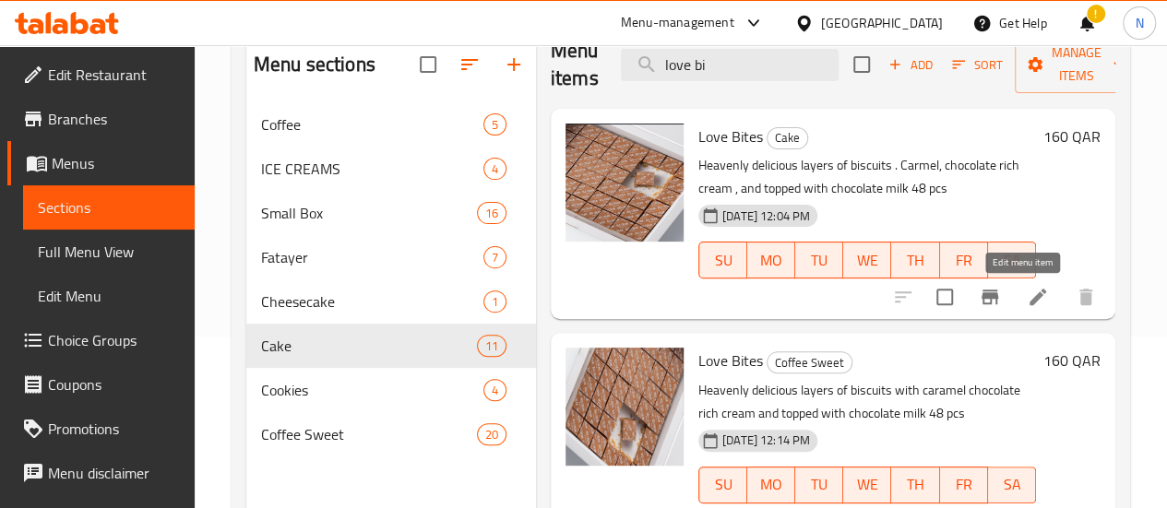
type input "love bi"
click at [1027, 305] on icon at bounding box center [1038, 297] width 22 height 22
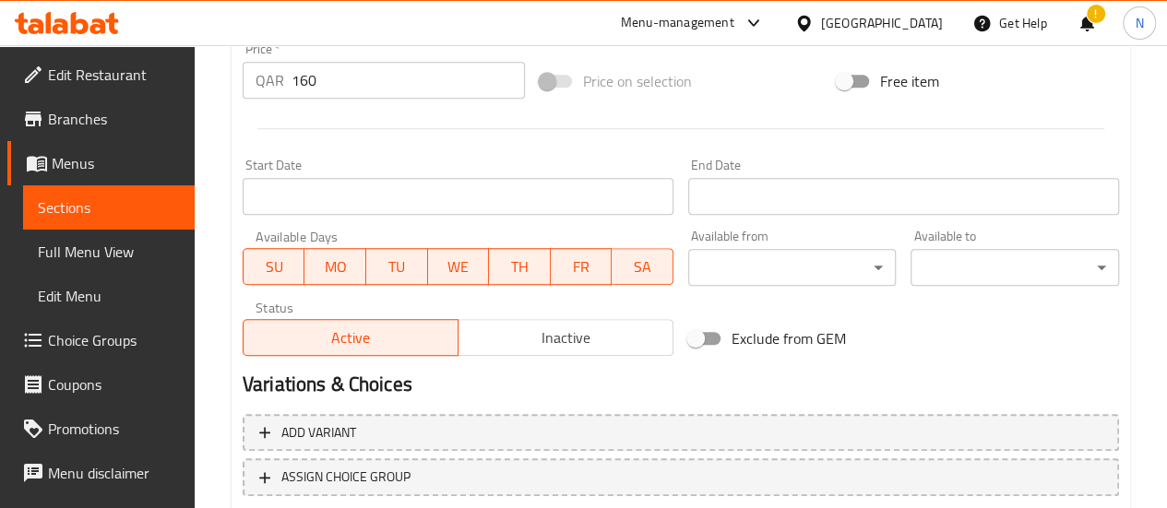
scroll to position [822, 0]
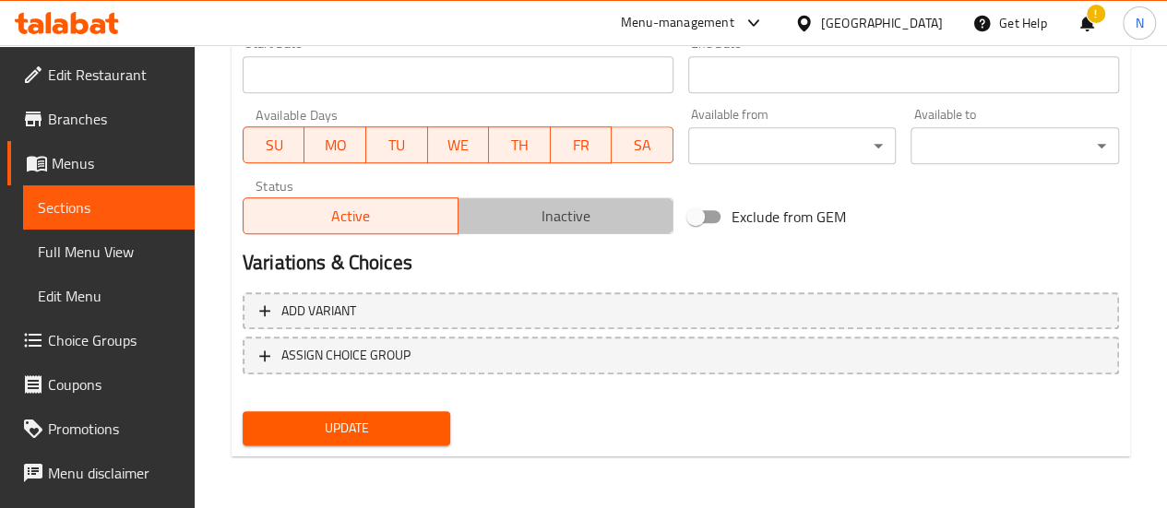
click at [621, 209] on span "Inactive" at bounding box center [566, 216] width 200 height 27
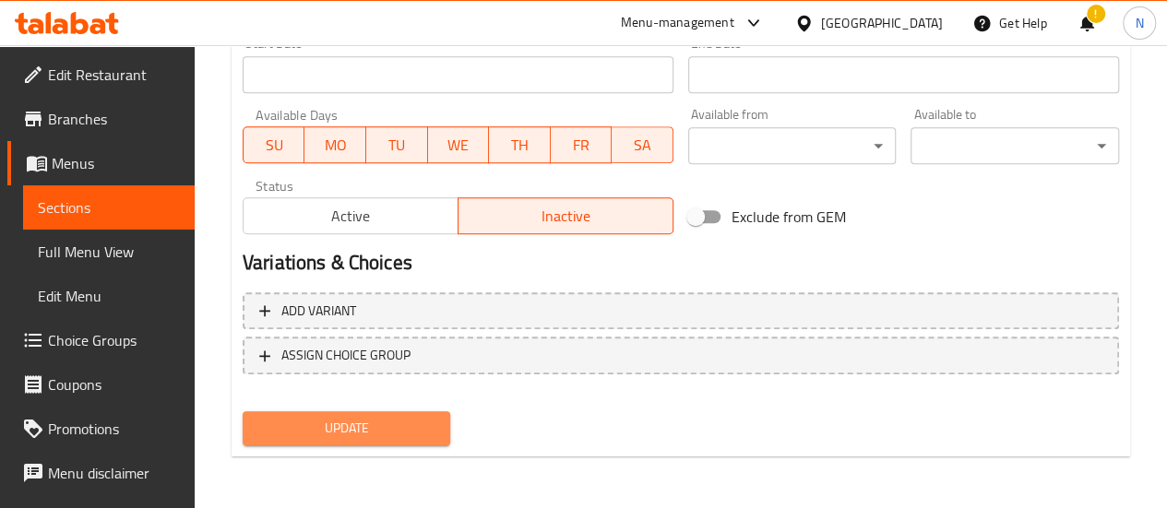
click at [376, 434] on span "Update" at bounding box center [346, 428] width 179 height 23
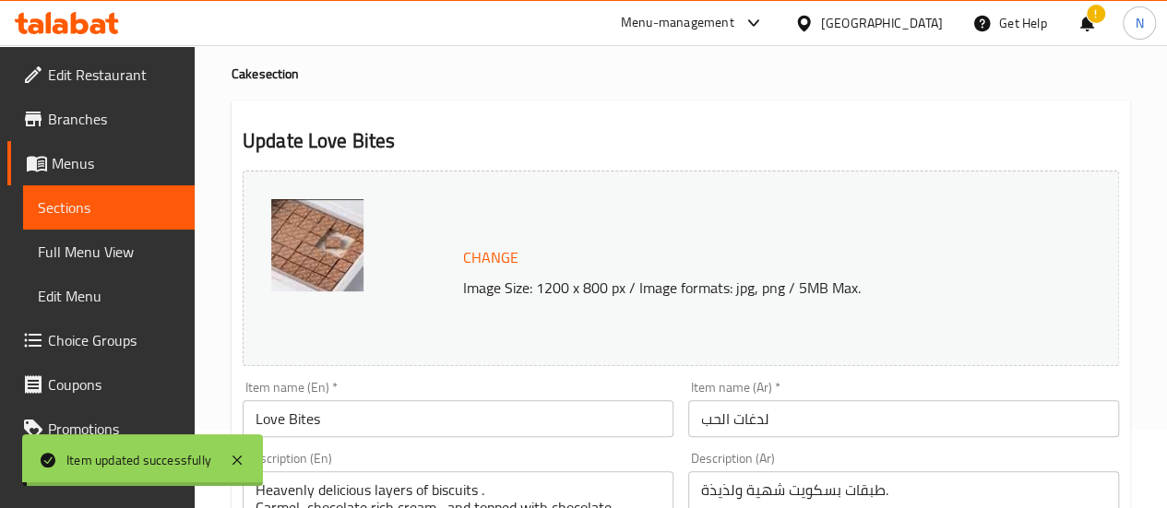
scroll to position [0, 0]
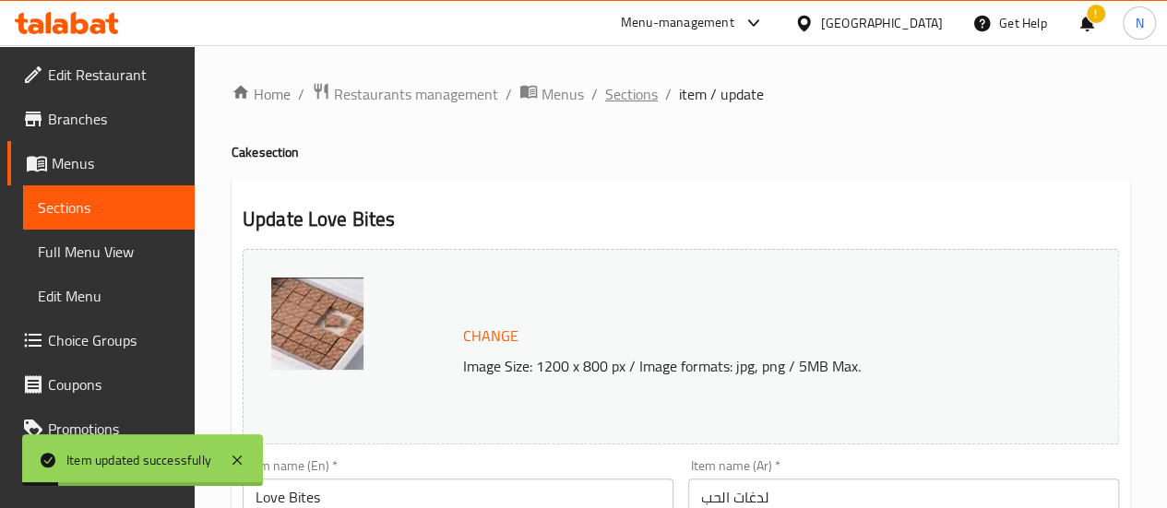
click at [633, 95] on span "Sections" at bounding box center [631, 94] width 53 height 22
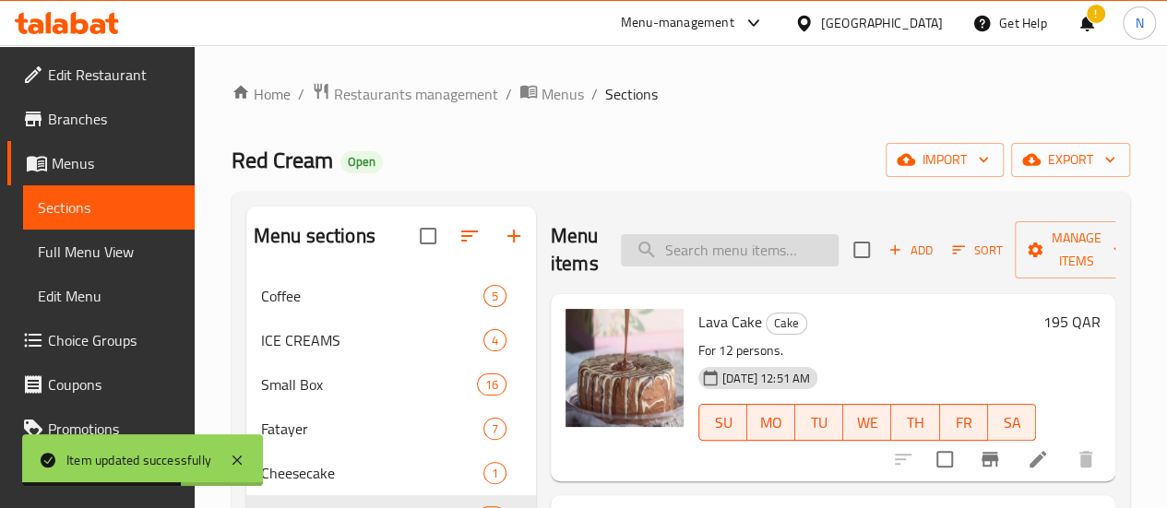
click at [668, 257] on input "search" at bounding box center [730, 250] width 218 height 32
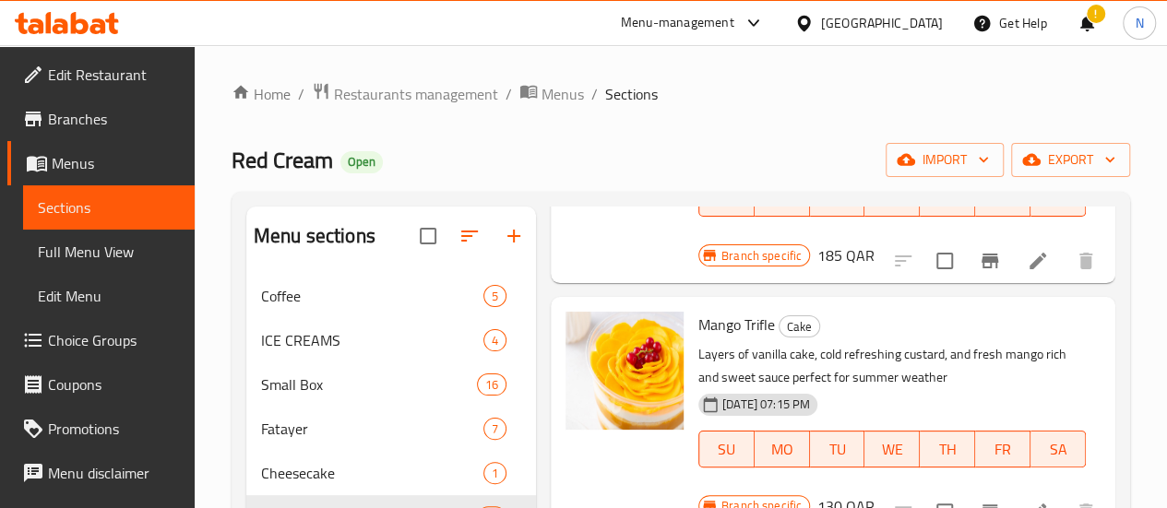
scroll to position [232, 0]
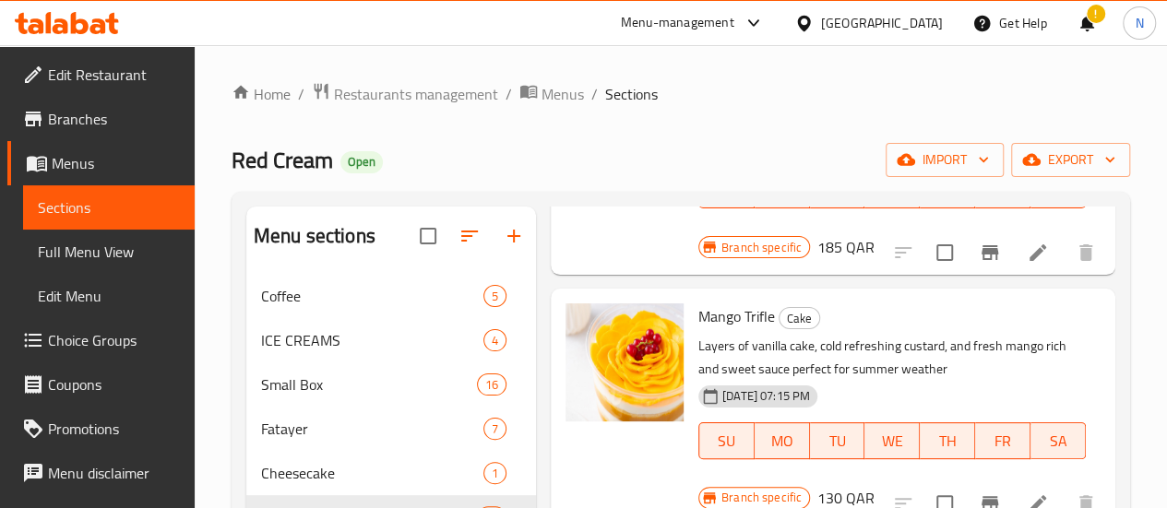
type input "mango"
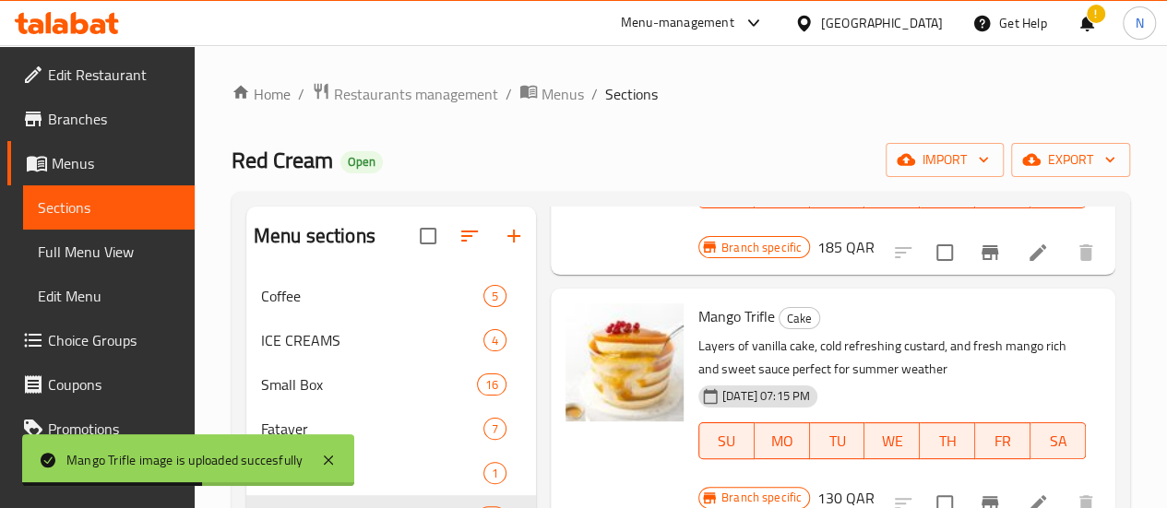
click at [678, 171] on div "Red Cream Open import export" at bounding box center [681, 160] width 898 height 34
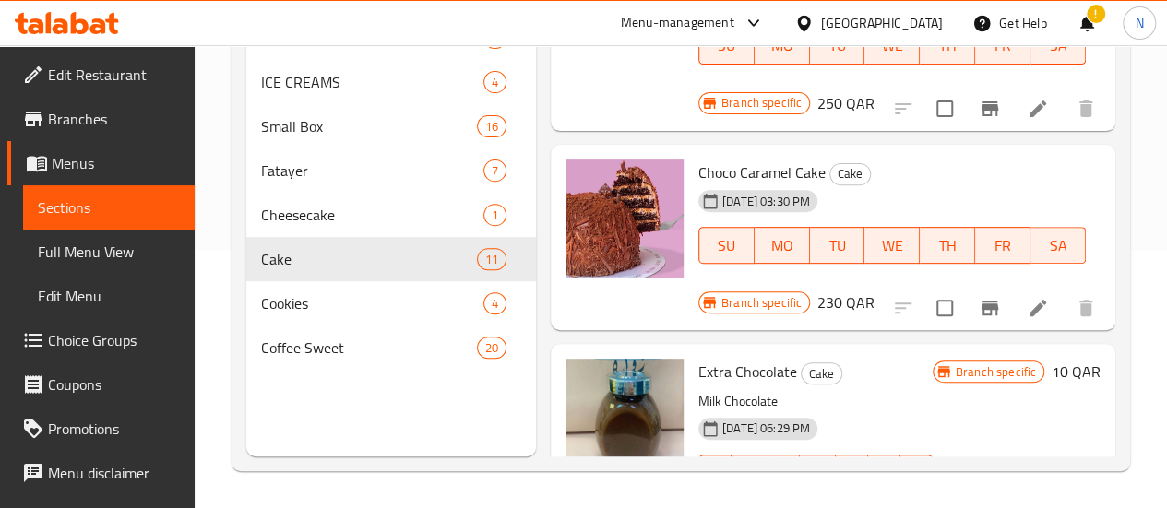
scroll to position [965, 0]
